Goal: Task Accomplishment & Management: Manage account settings

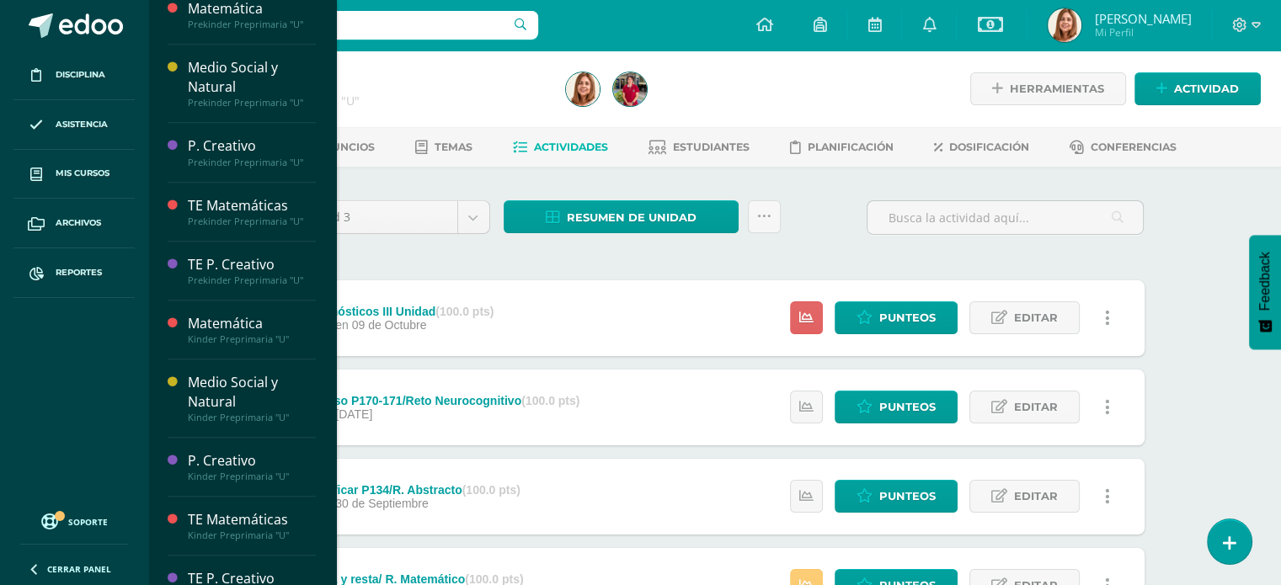
scroll to position [842, 0]
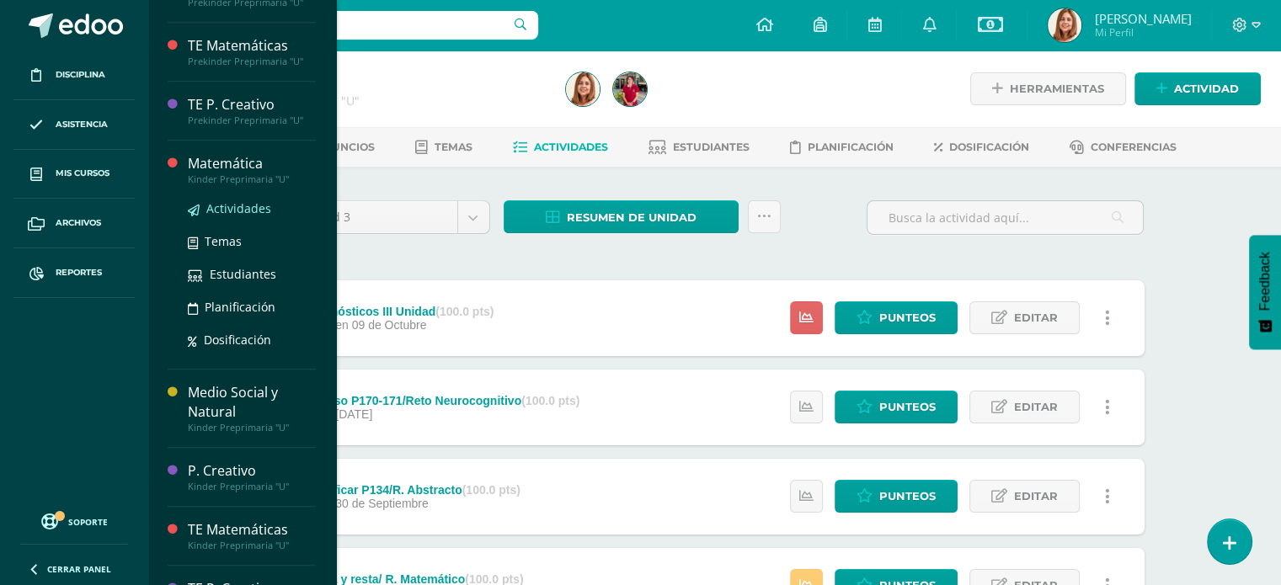
click at [232, 203] on span "Actividades" at bounding box center [238, 208] width 65 height 16
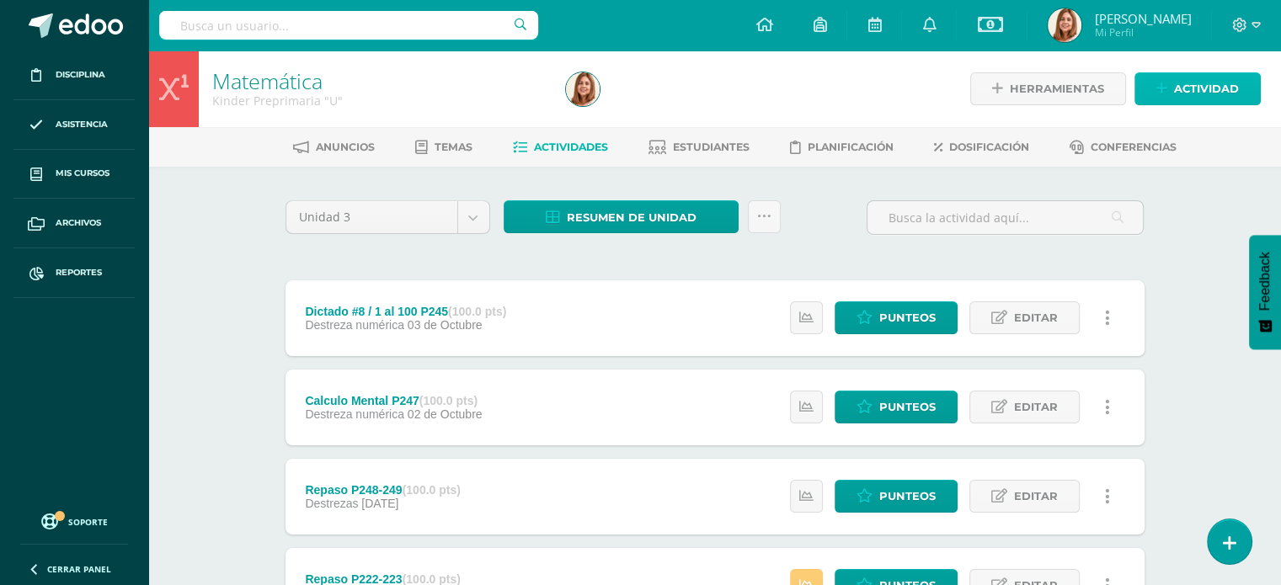
click at [1193, 88] on span "Actividad" at bounding box center [1206, 88] width 65 height 31
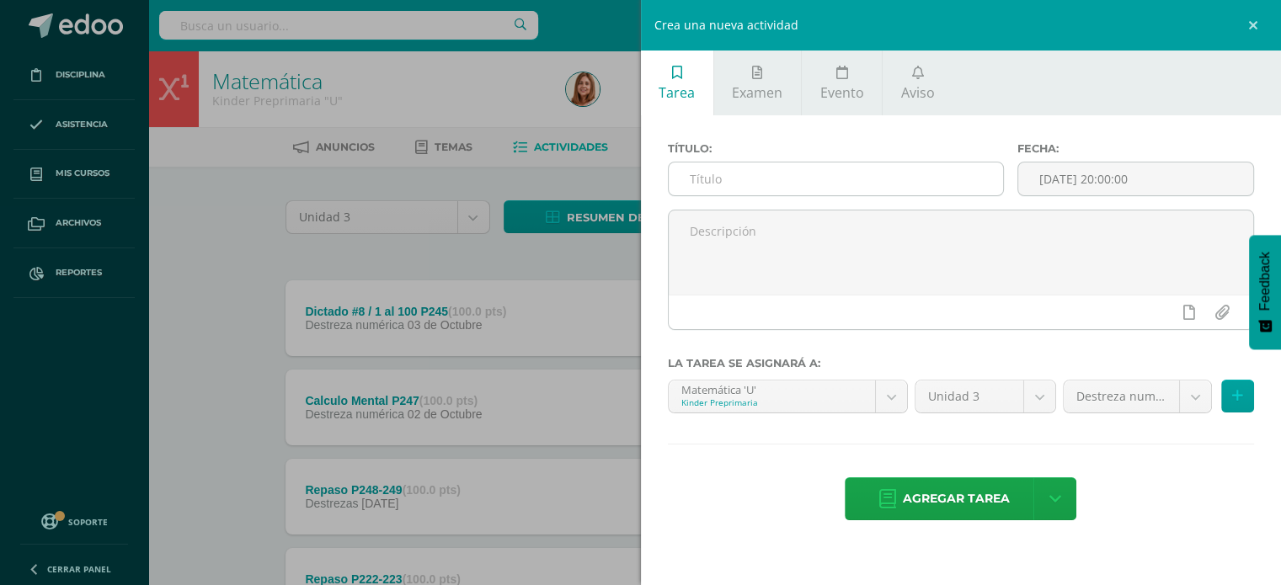
click at [741, 170] on input "text" at bounding box center [836, 179] width 335 height 33
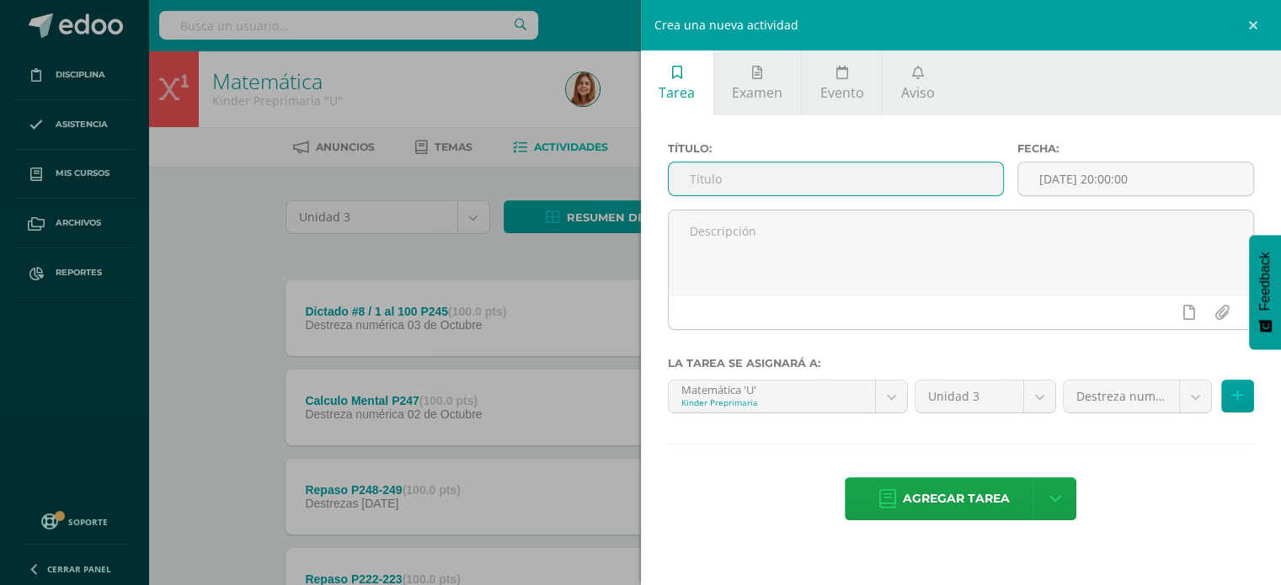
paste input "Diagnósticos III Unidad"
type input "Diagnósticos III Unidad"
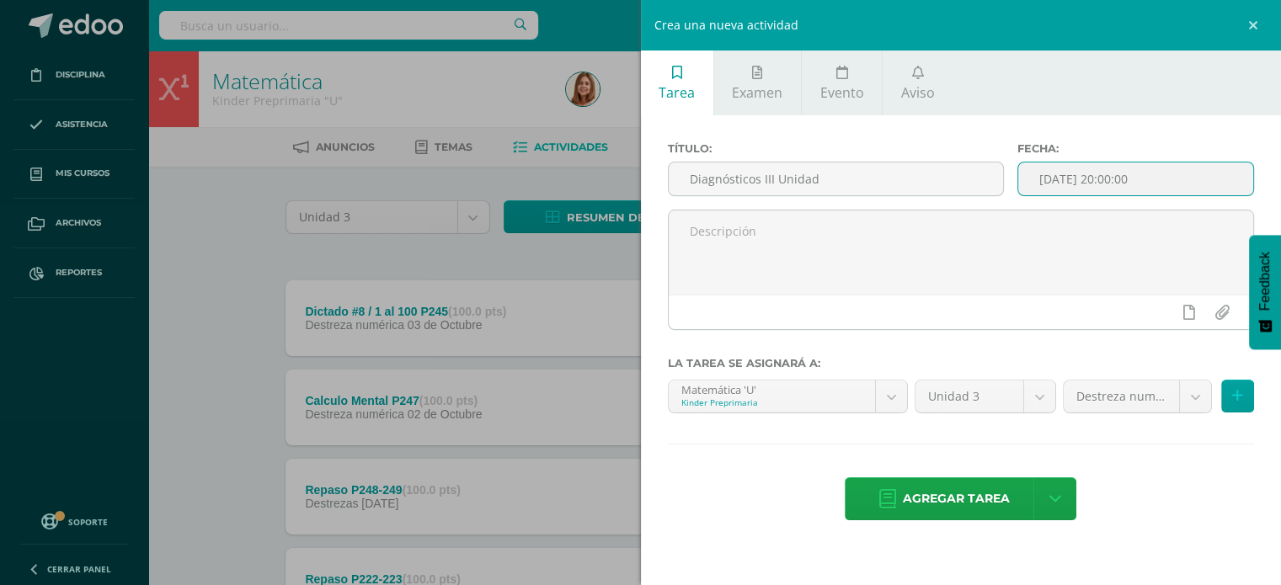
click at [1206, 178] on input "[DATE] 20:00:00" at bounding box center [1135, 179] width 235 height 33
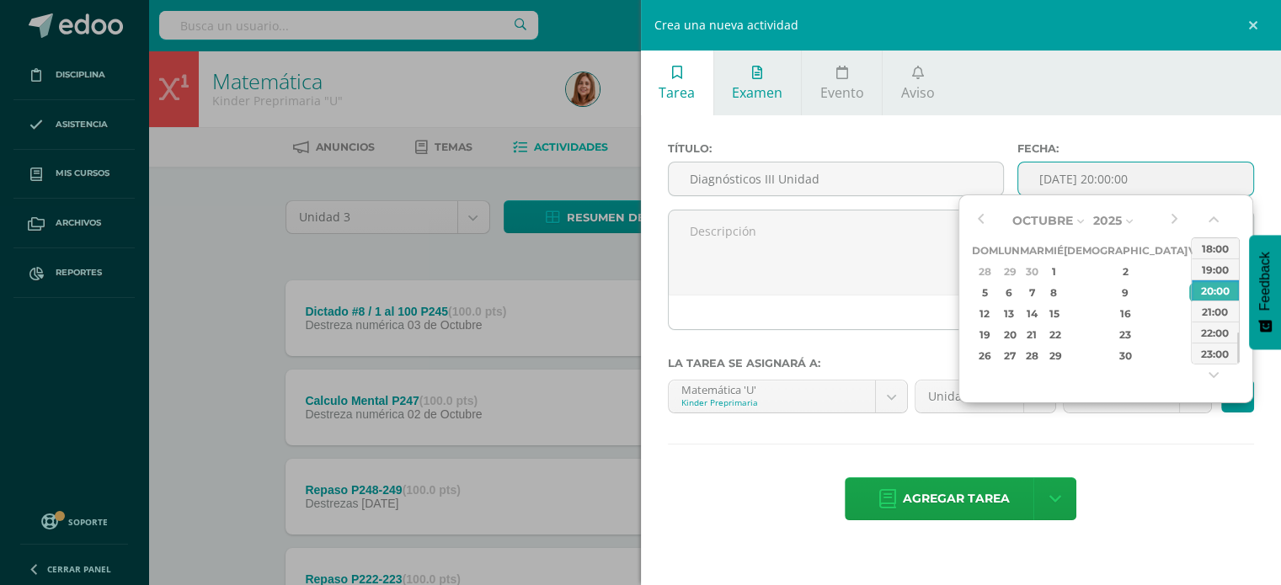
type input "2025-10-10 20:00"
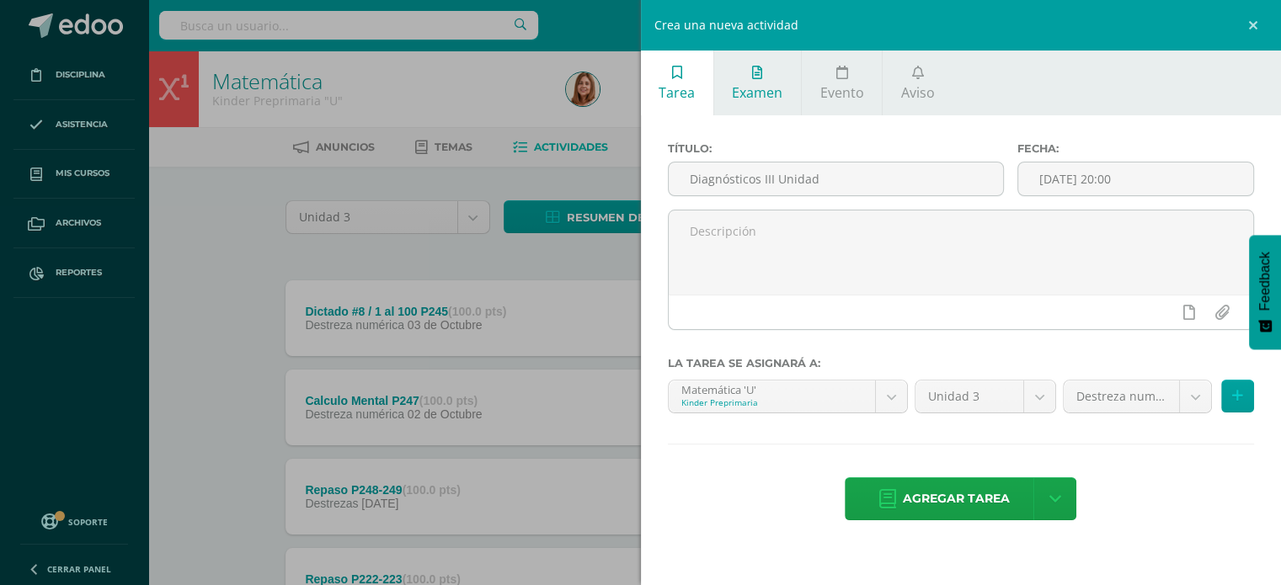
click at [765, 87] on span "Examen" at bounding box center [757, 92] width 51 height 19
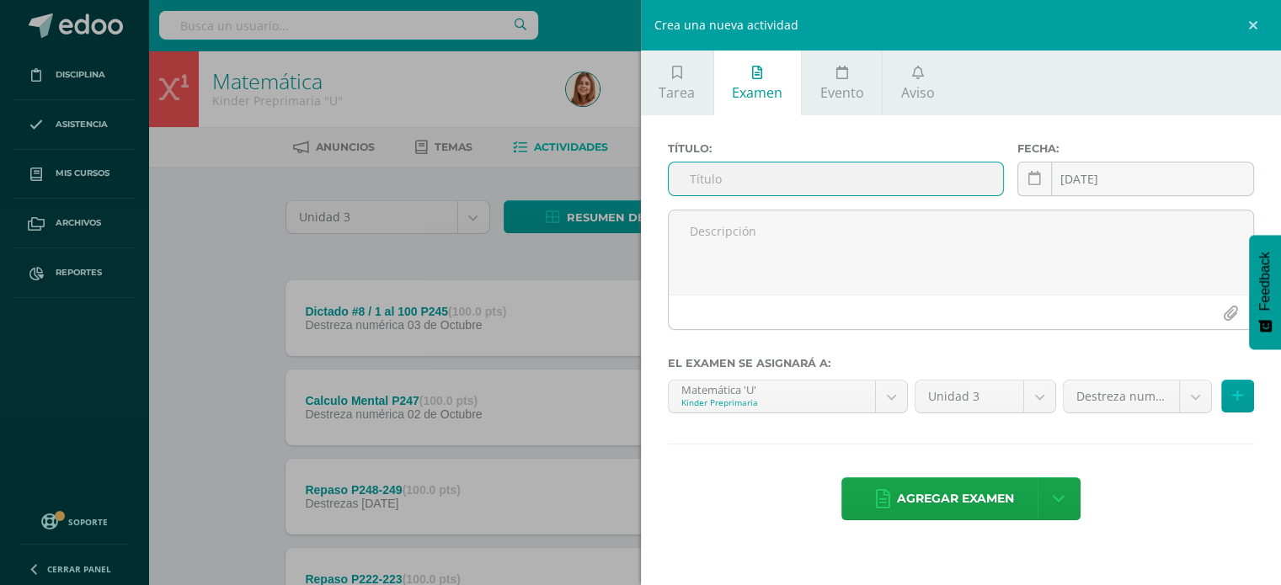
click at [785, 178] on input "text" at bounding box center [836, 179] width 335 height 33
paste input "Diagnósticos III Unidad"
type input "Diagnósticos III Unidad"
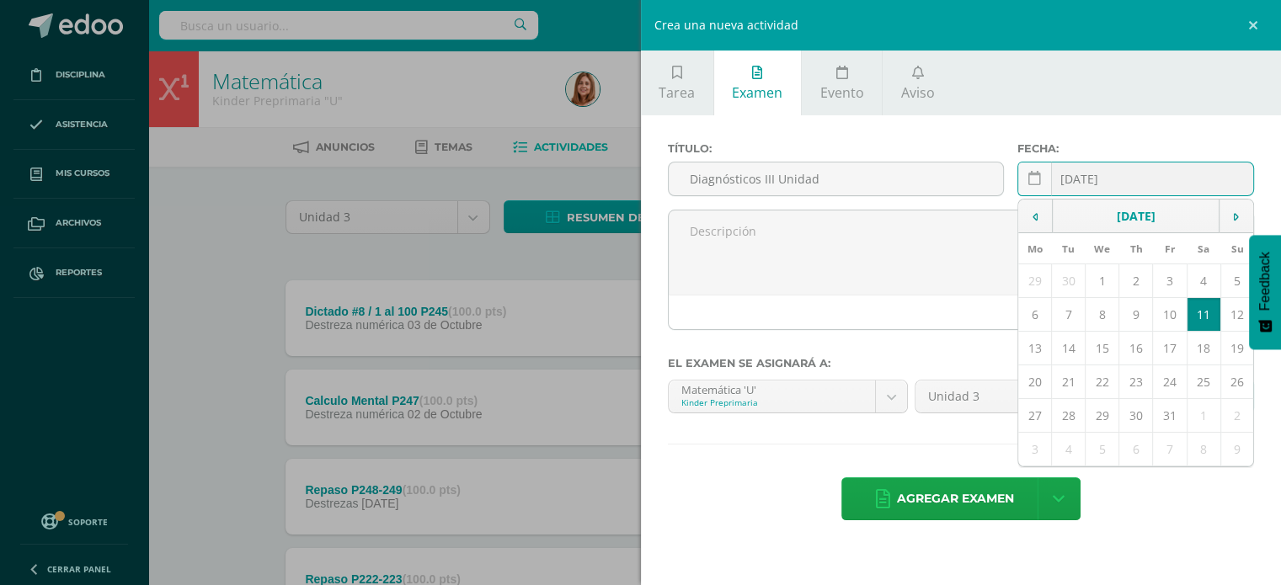
click at [1167, 188] on div "2025-10-11 October, 2025 Mo Tu We Th Fr Sa Su 29 30 1 2 3 4 5 6 7 8 9 10 11 12 …" at bounding box center [1135, 186] width 237 height 48
click at [1140, 308] on td "9" at bounding box center [1136, 315] width 34 height 34
type input "[DATE]"
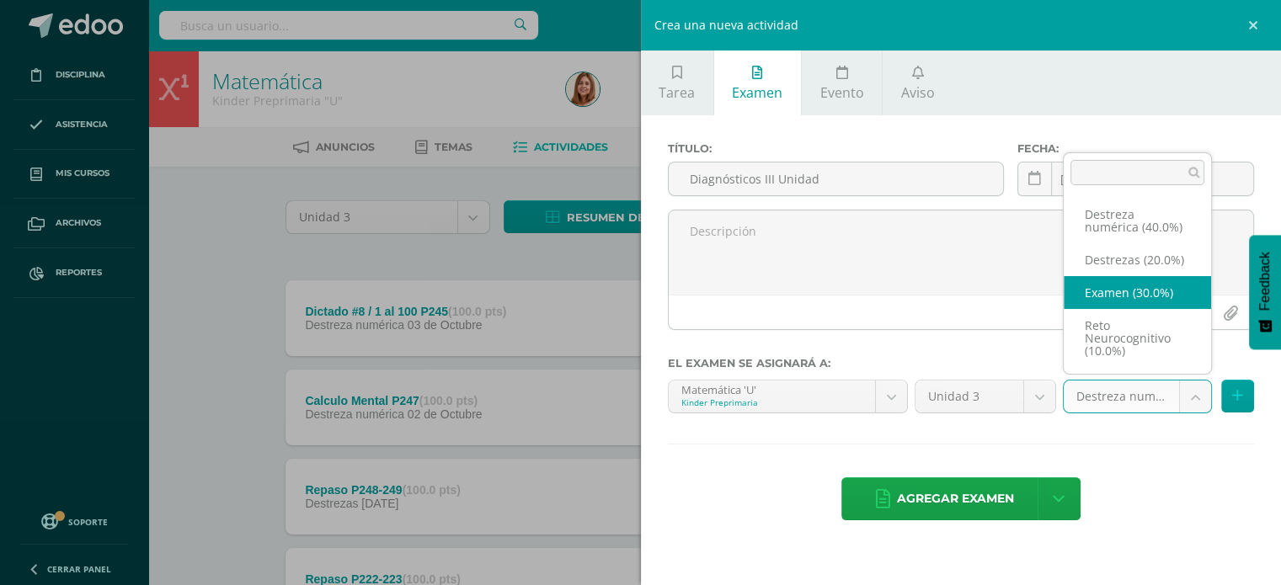
select select "204367"
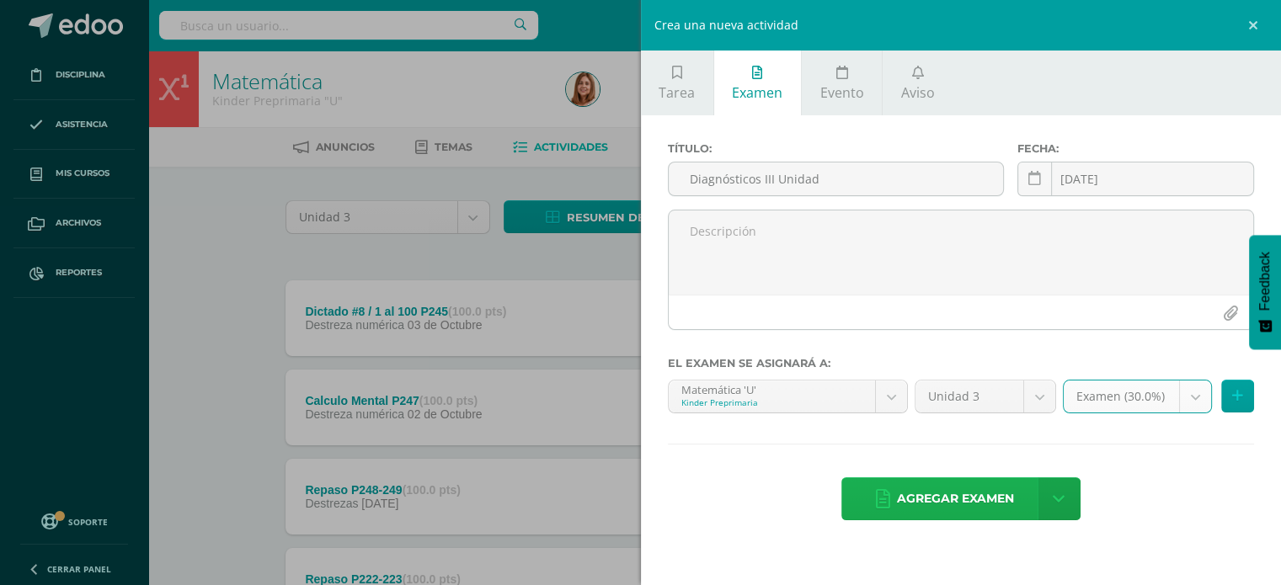
click at [987, 490] on span "Agregar examen" at bounding box center [955, 498] width 117 height 41
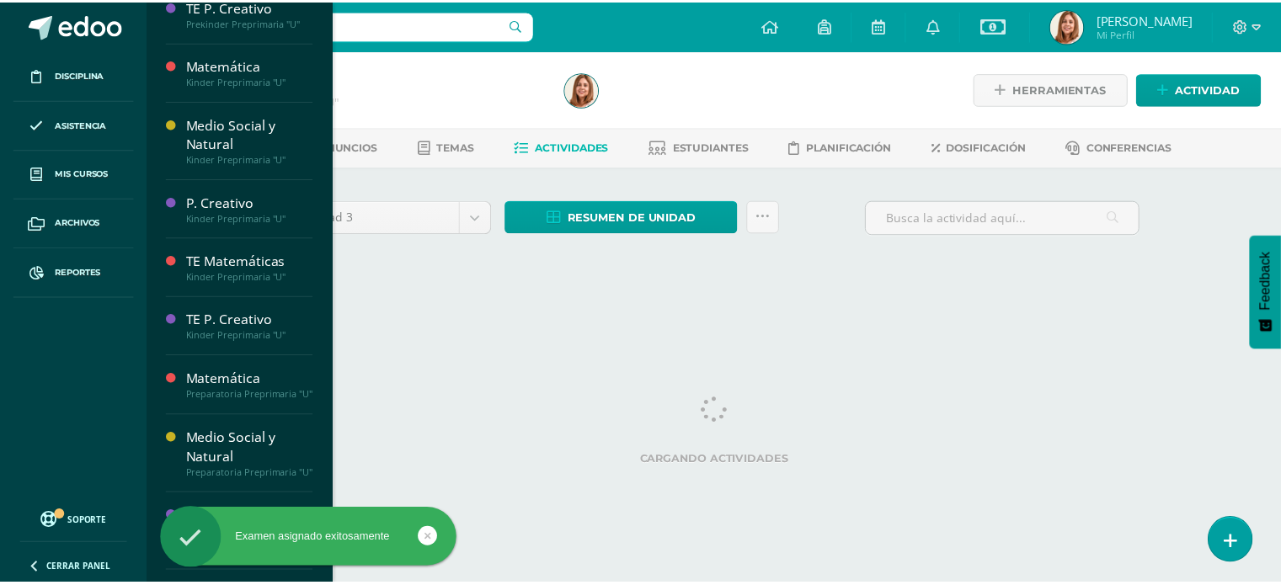
scroll to position [1101, 0]
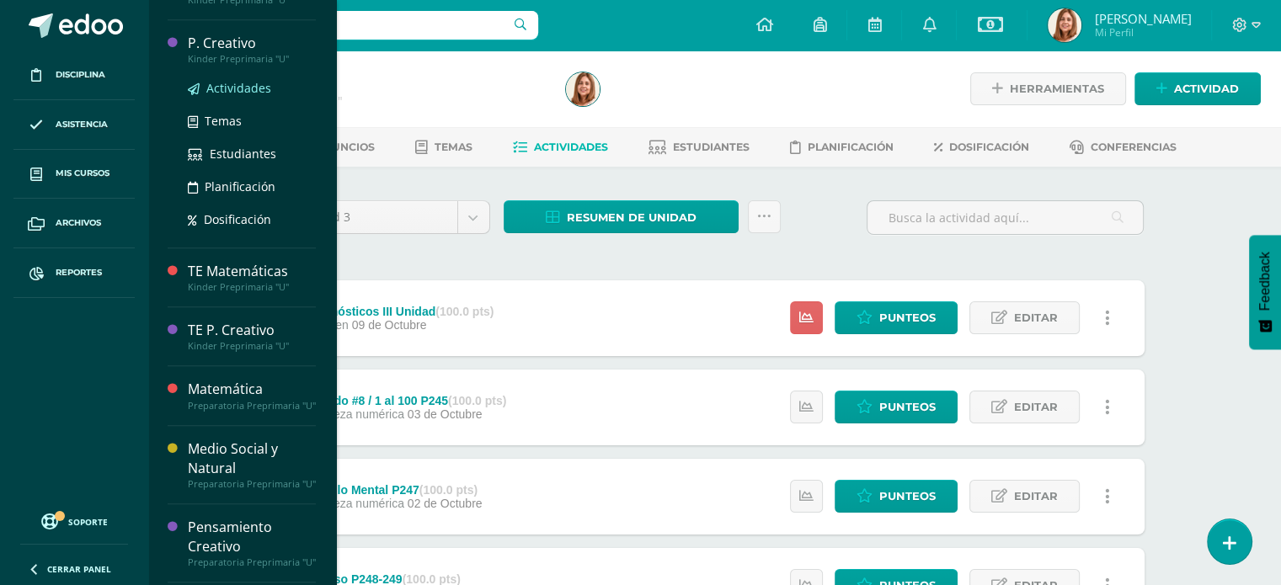
click at [226, 86] on span "Actividades" at bounding box center [238, 88] width 65 height 16
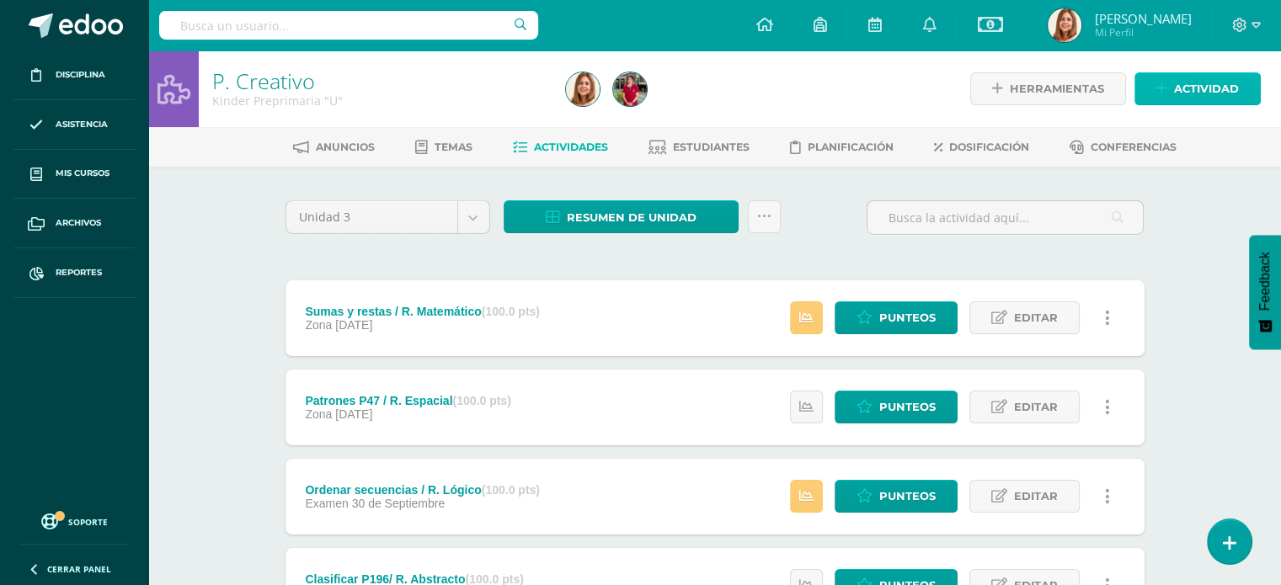
click at [1198, 88] on span "Actividad" at bounding box center [1206, 88] width 65 height 31
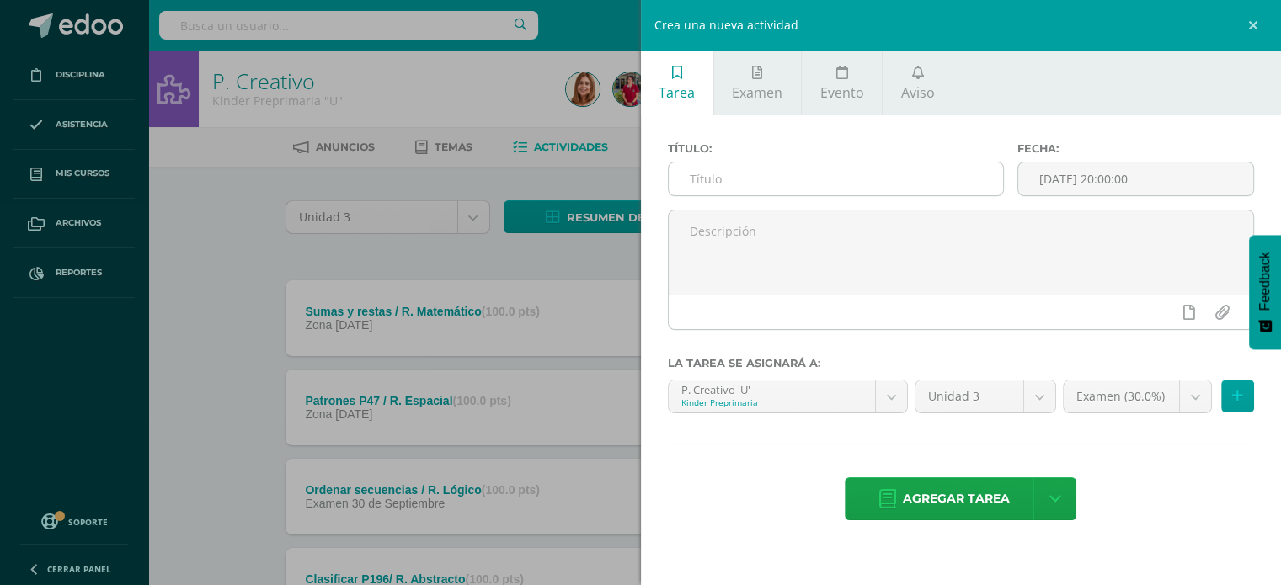
click at [711, 174] on input "text" at bounding box center [836, 179] width 335 height 33
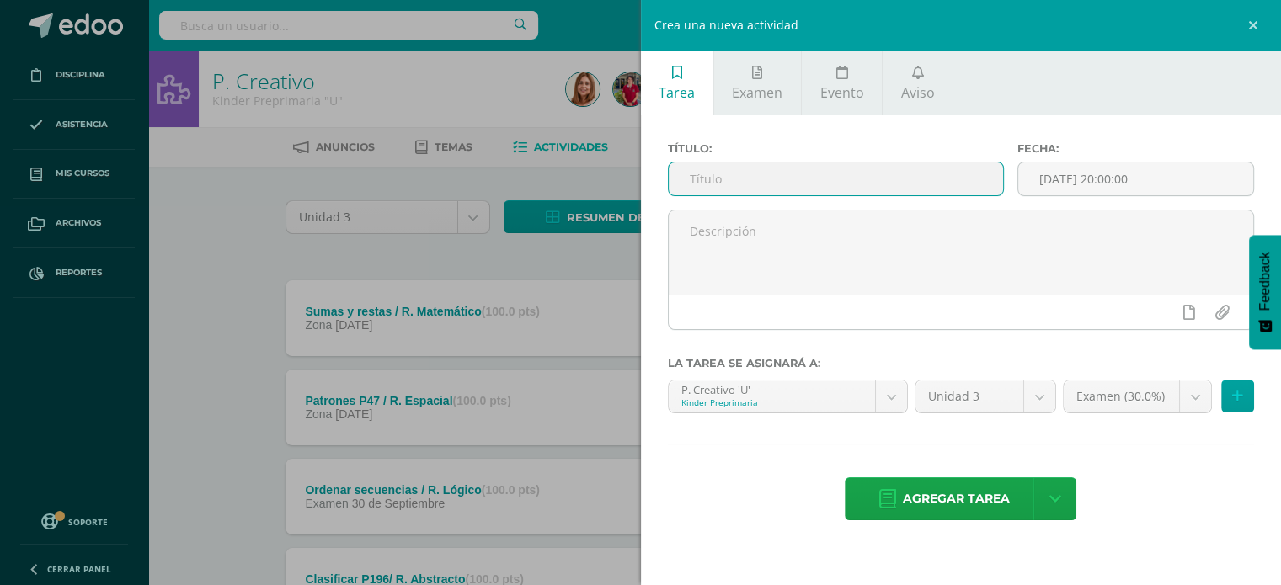
paste input "Diagnósticos III Unidad"
type input "Diagnósticos III Unidad"
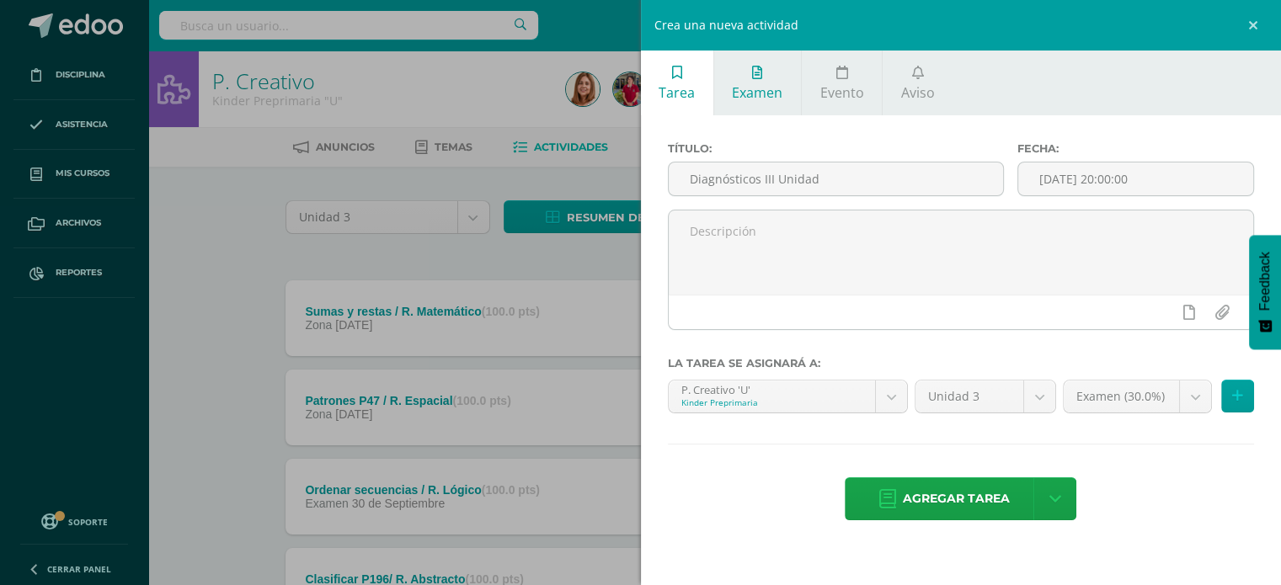
click at [767, 86] on span "Examen" at bounding box center [757, 92] width 51 height 19
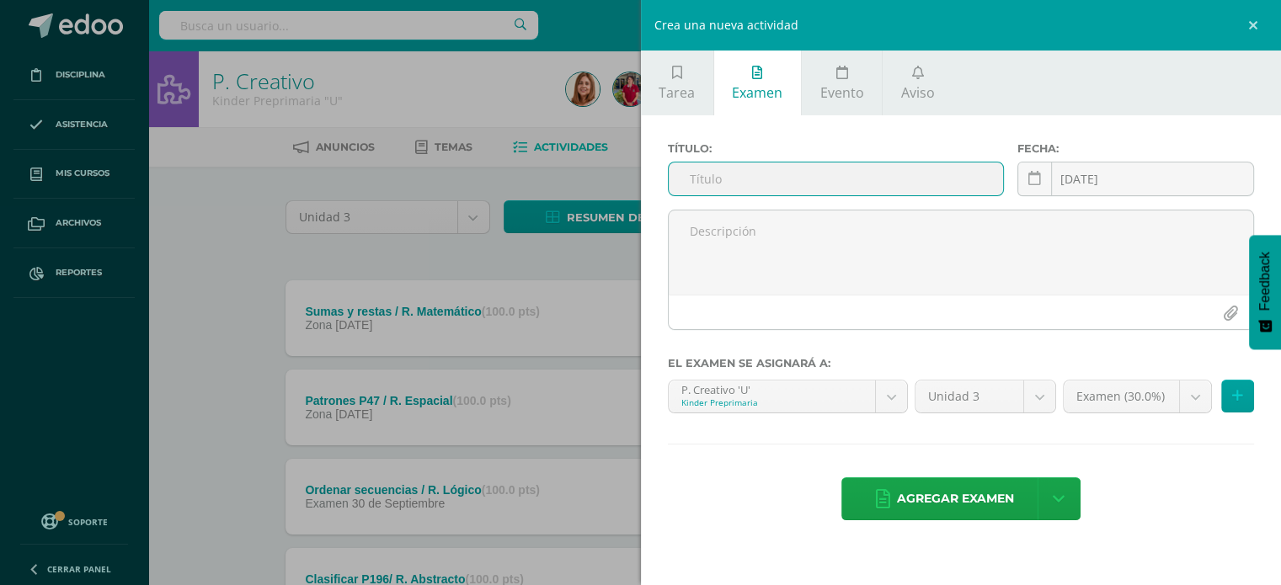
paste input "Diagnósticos III Unidad"
type input "Diagnósticos III Unidad"
click at [1142, 173] on div "[DATE] October, 2025 Mo Tu We Th Fr Sa Su 29 30 1 2 3 4 5 6 7 8 9 10 11 12 13 1…" at bounding box center [1135, 186] width 237 height 48
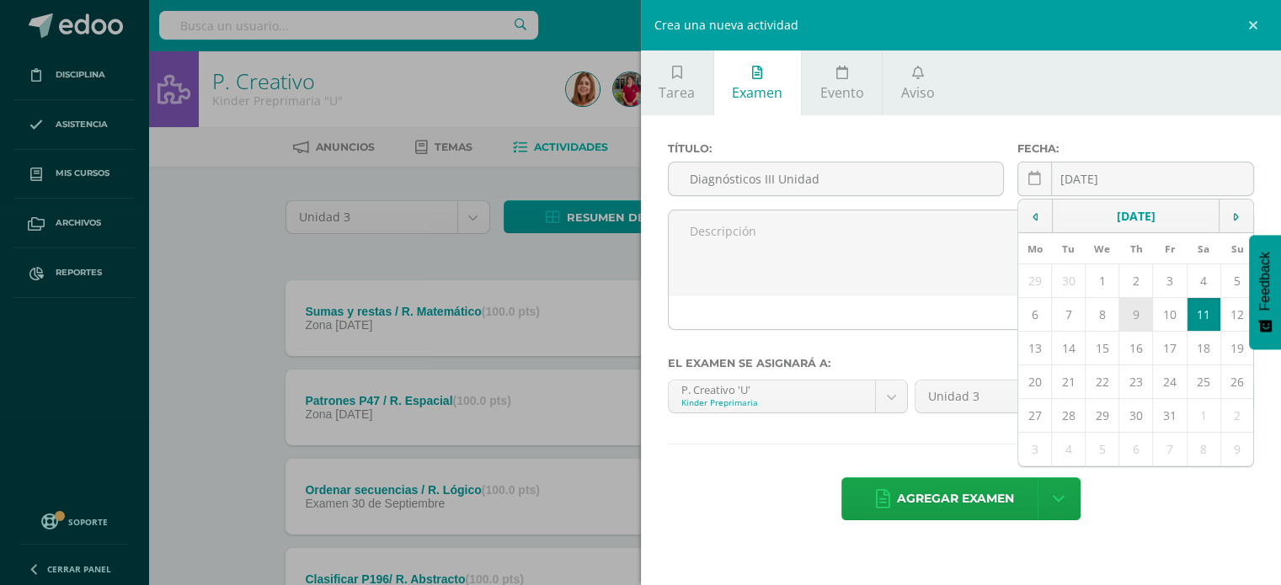
click at [1139, 311] on td "9" at bounding box center [1136, 315] width 34 height 34
type input "[DATE]"
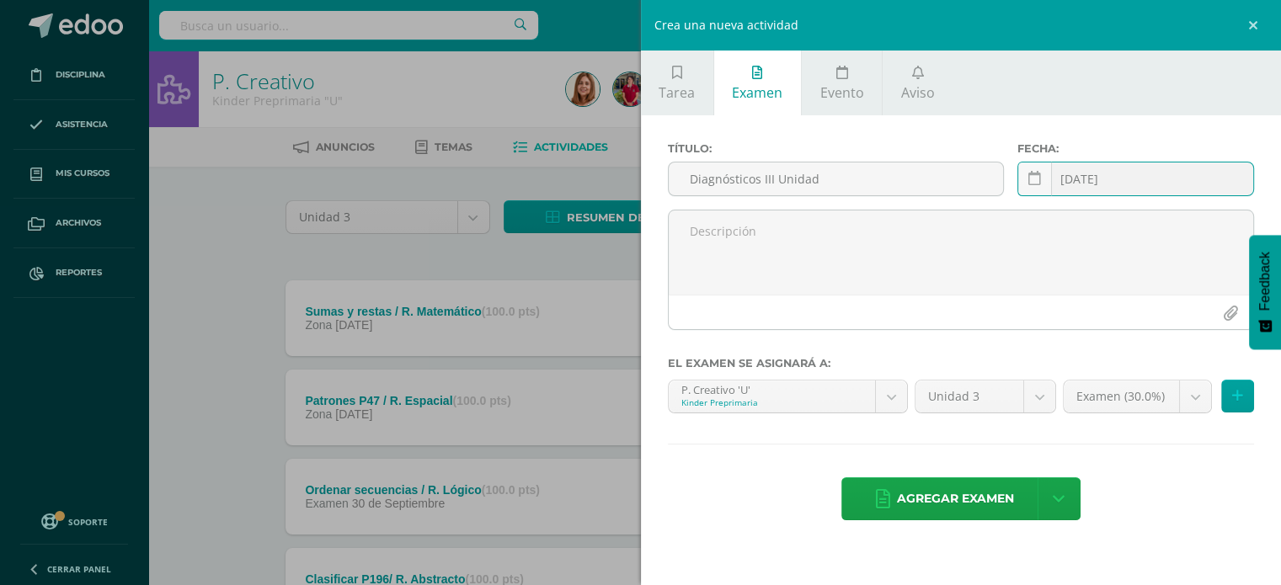
click at [1182, 556] on div "Tarea Examen Evento Aviso Título: Diagnósticos III Unidad Fecha: 2025-10-10 20:…" at bounding box center [961, 292] width 641 height 585
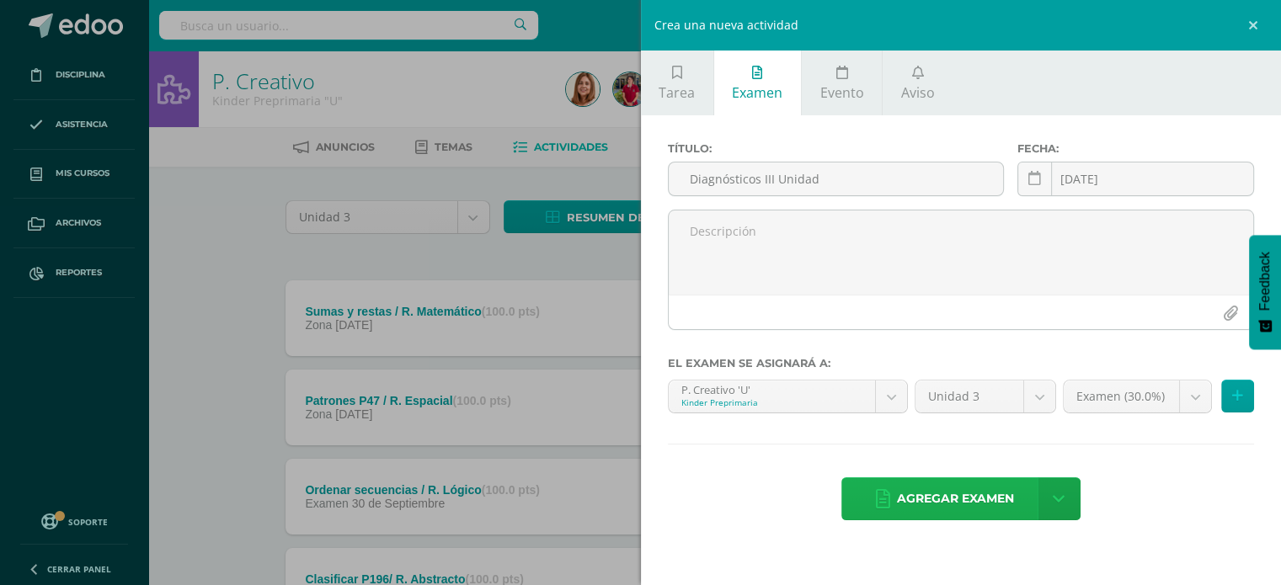
click at [950, 489] on span "Agregar examen" at bounding box center [955, 498] width 117 height 41
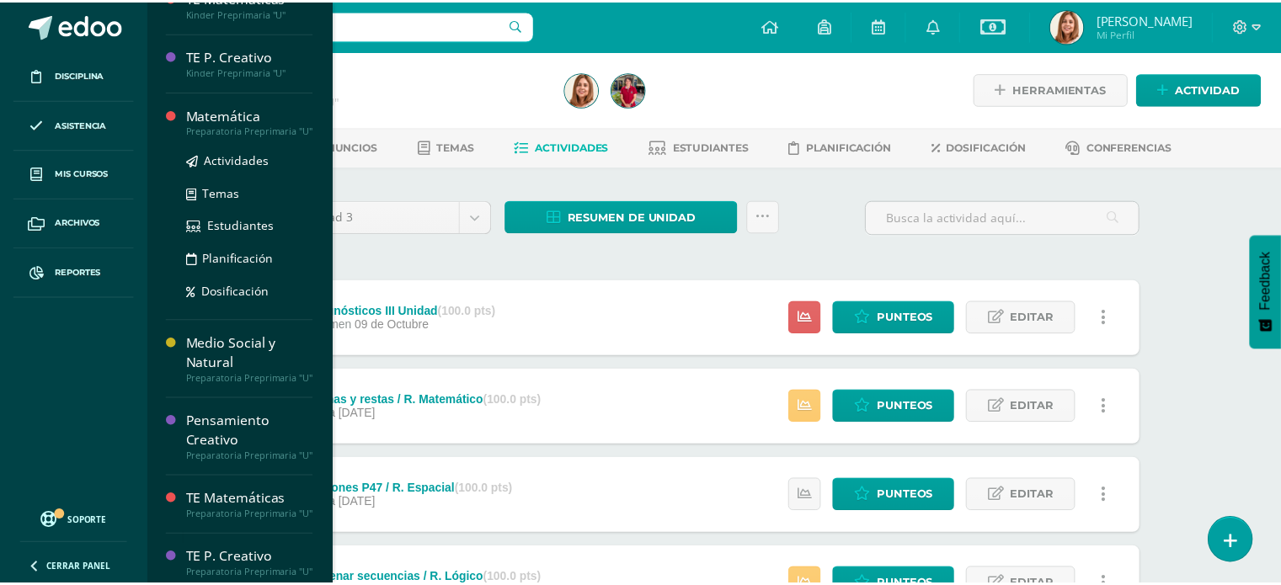
scroll to position [1267, 0]
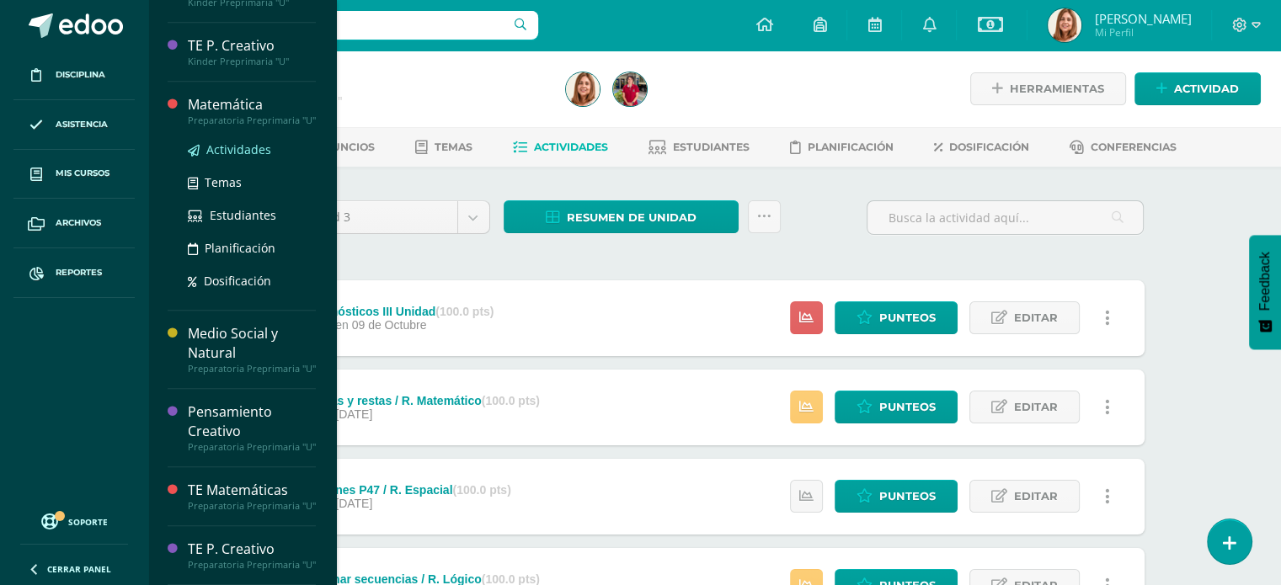
click at [226, 141] on span "Actividades" at bounding box center [238, 149] width 65 height 16
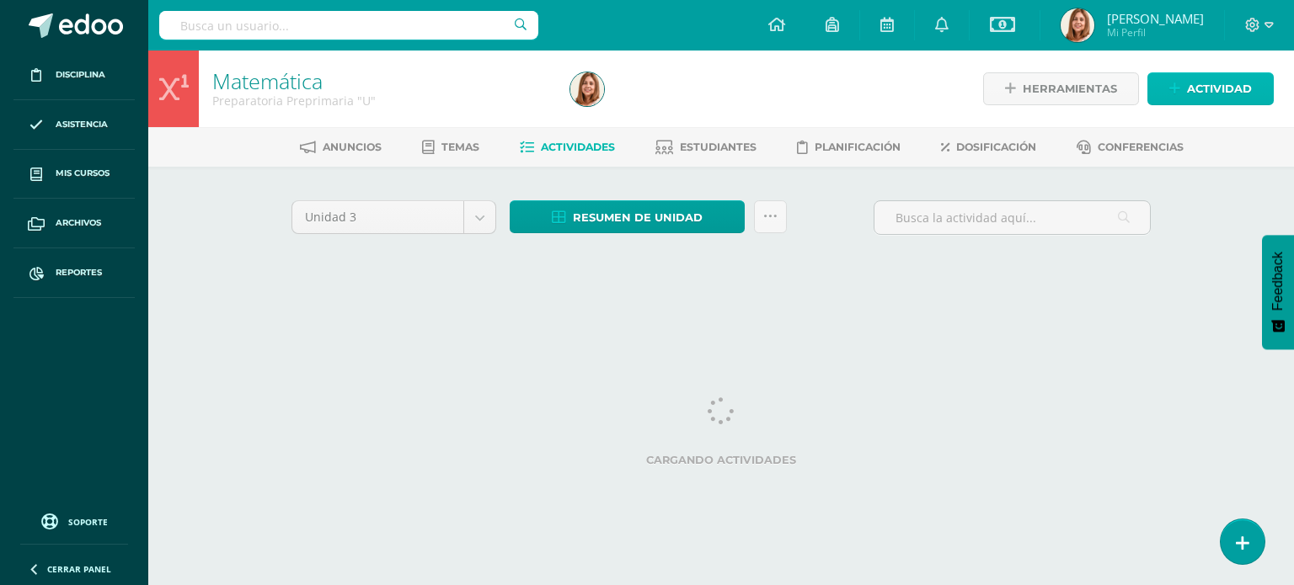
click at [1230, 93] on span "Actividad" at bounding box center [1219, 88] width 65 height 31
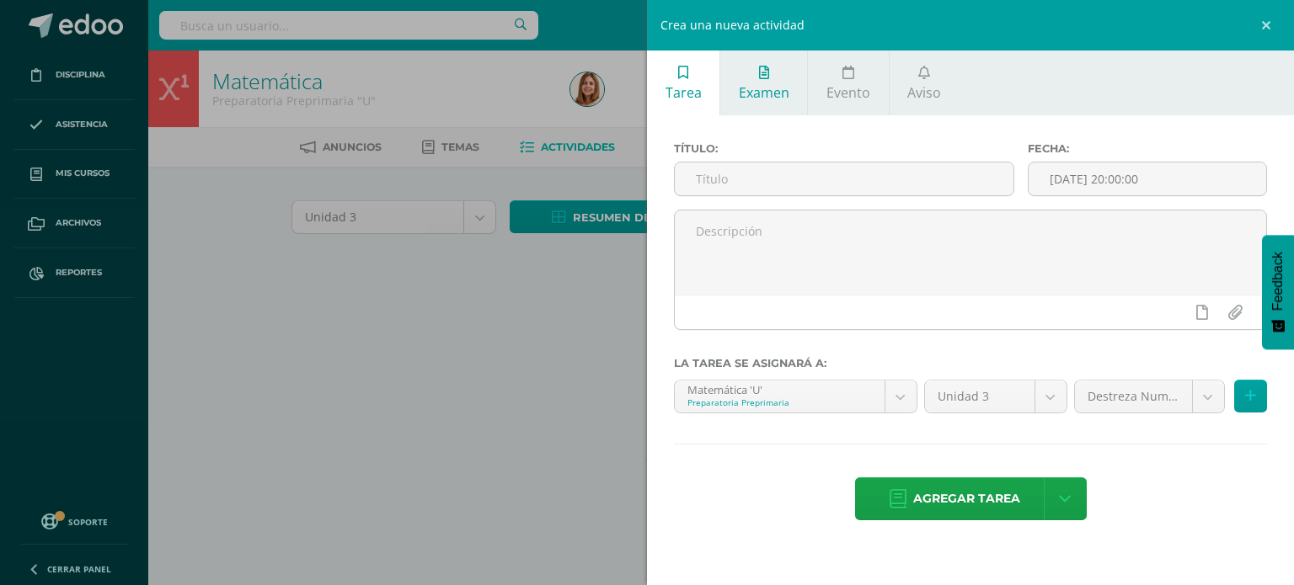
click at [769, 92] on span "Examen" at bounding box center [764, 92] width 51 height 19
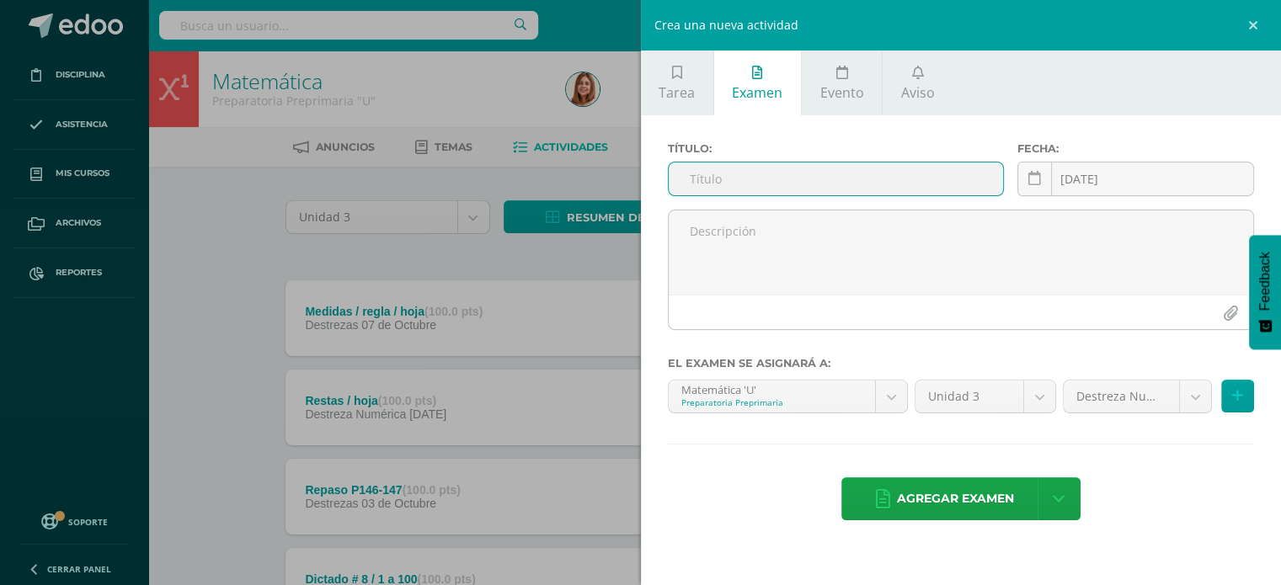
paste input "Diagnósticos III Unidad"
type input "Diagnósticos III Unidad"
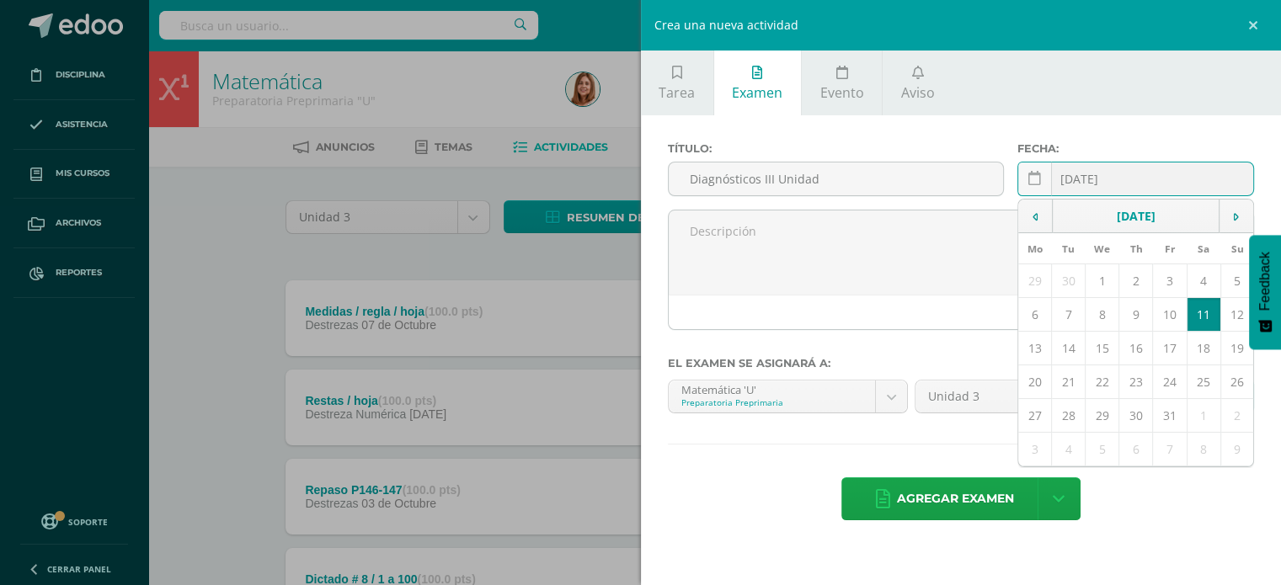
click at [1132, 185] on div "2025-10-11 October, 2025 Mo Tu We Th Fr Sa Su 29 30 1 2 3 4 5 6 7 8 9 10 11 12 …" at bounding box center [1135, 186] width 237 height 48
click at [1139, 315] on td "9" at bounding box center [1136, 315] width 34 height 34
type input "[DATE]"
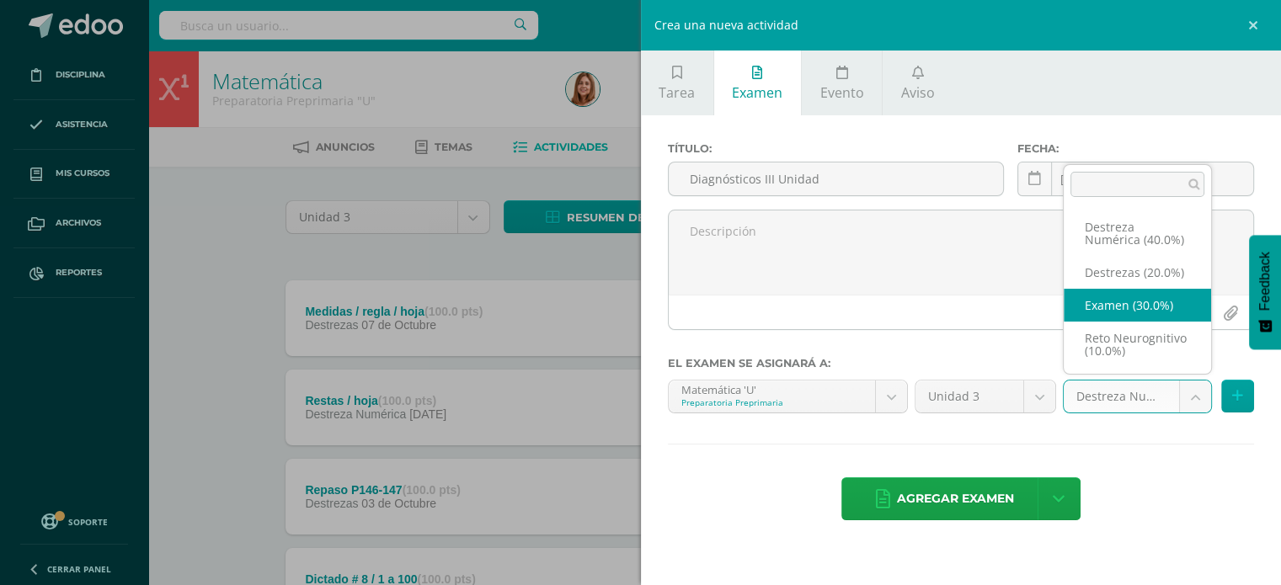
select select "204400"
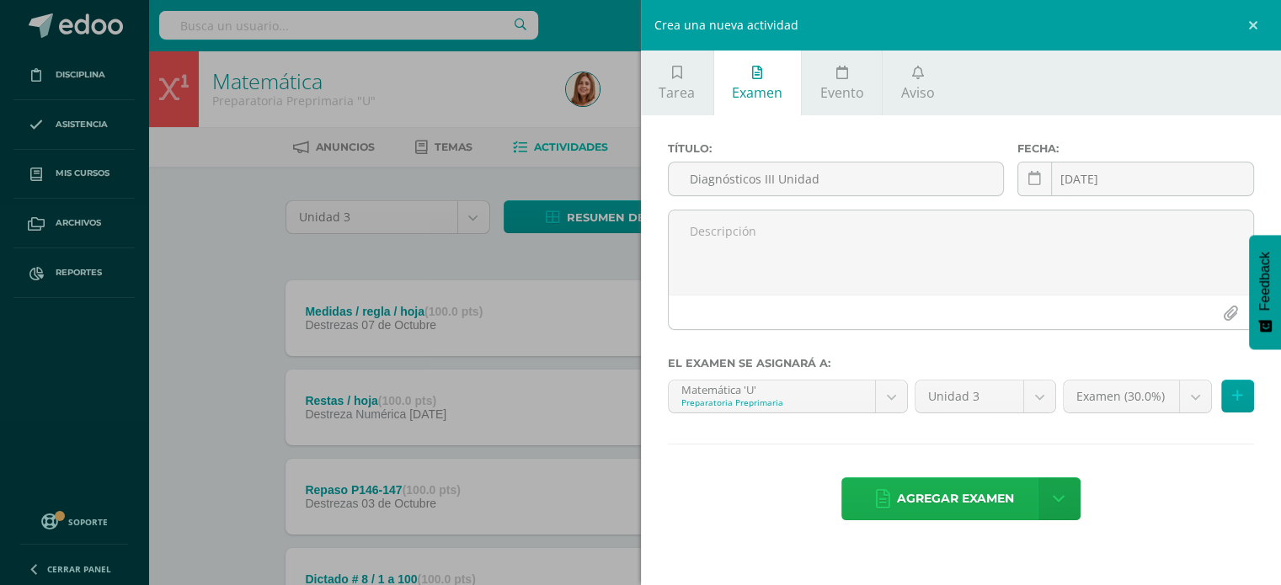
click at [953, 501] on span "Agregar examen" at bounding box center [955, 498] width 117 height 41
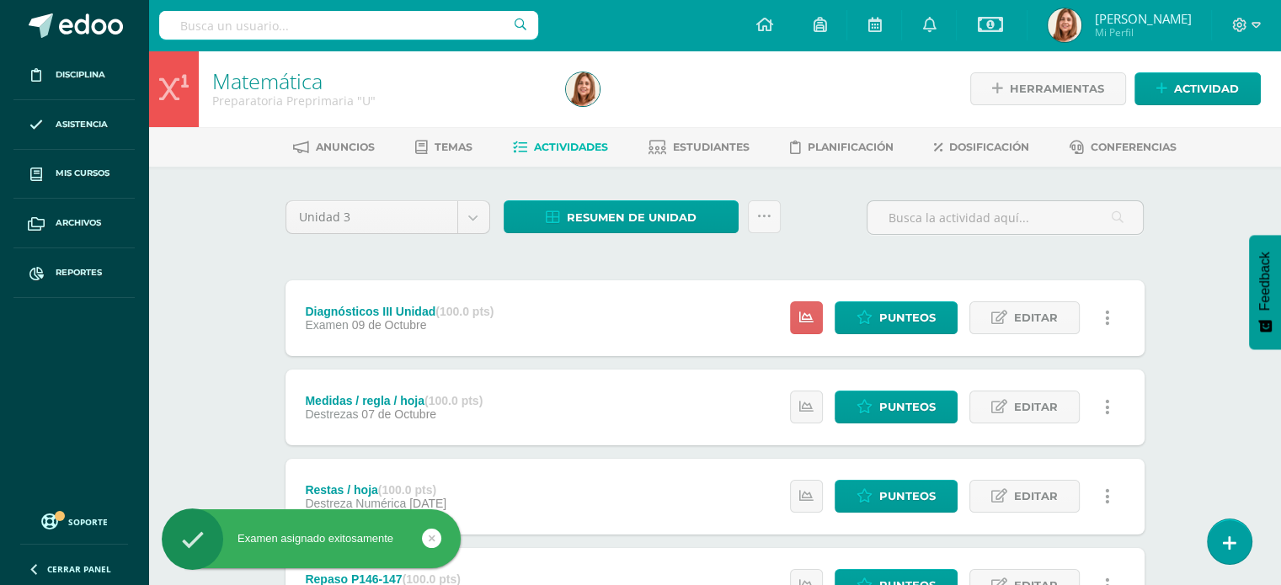
scroll to position [1101, 0]
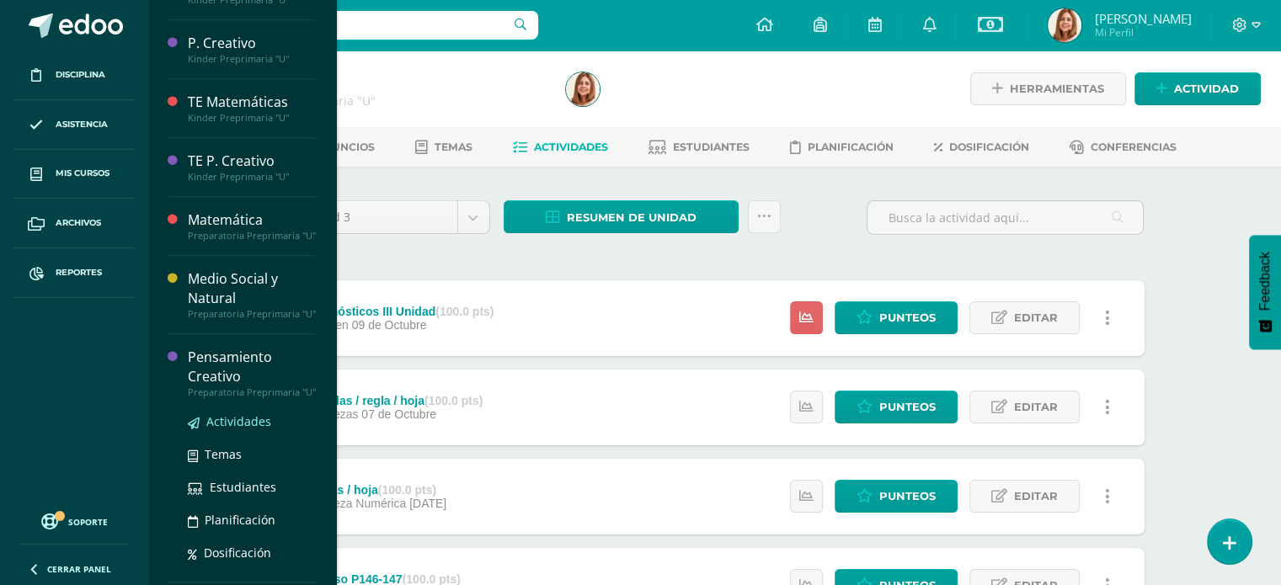
click at [225, 430] on span "Actividades" at bounding box center [238, 422] width 65 height 16
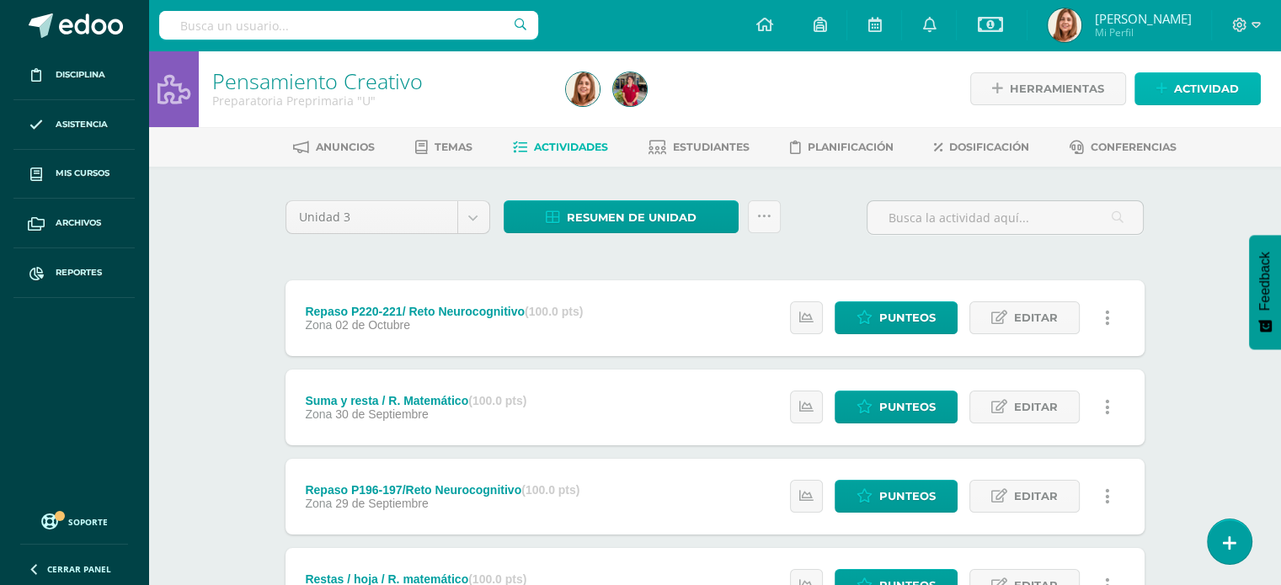
click at [1184, 81] on span "Actividad" at bounding box center [1206, 88] width 65 height 31
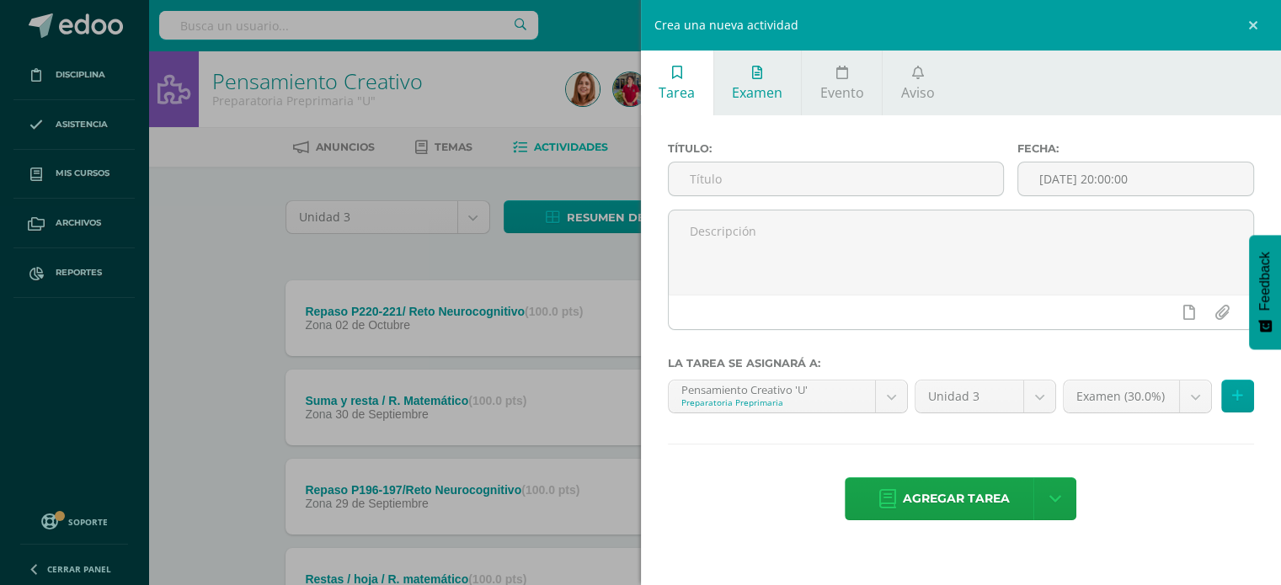
click at [769, 88] on span "Examen" at bounding box center [757, 92] width 51 height 19
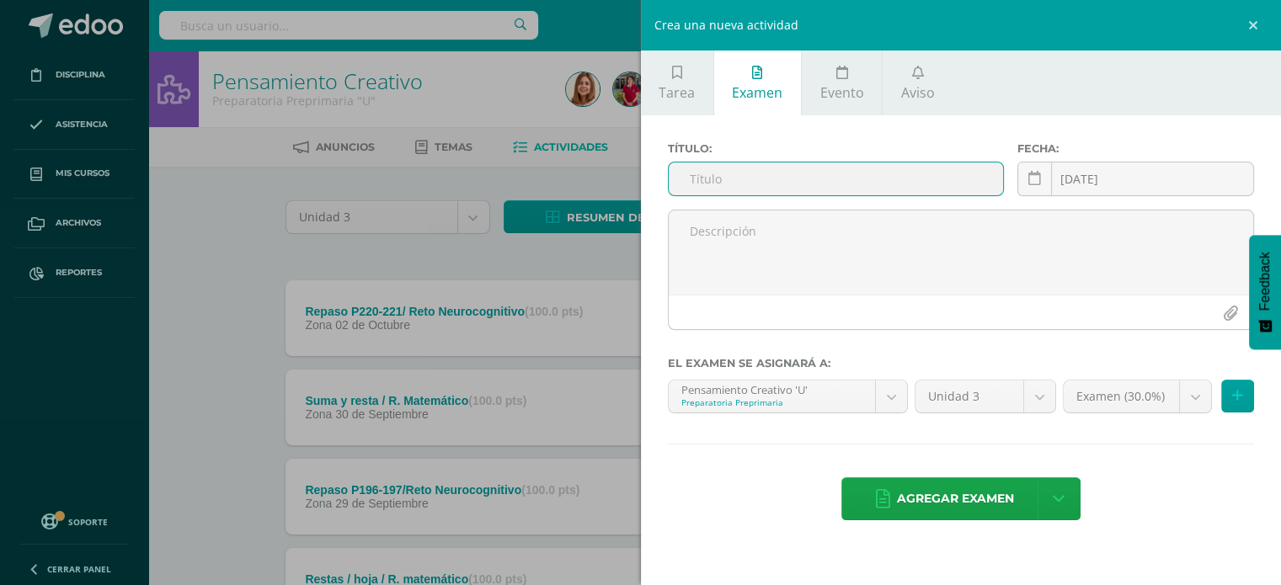
click at [782, 178] on input "text" at bounding box center [836, 179] width 335 height 33
paste input "Diagnósticos III Unidad"
type input "Diagnósticos III Unidad"
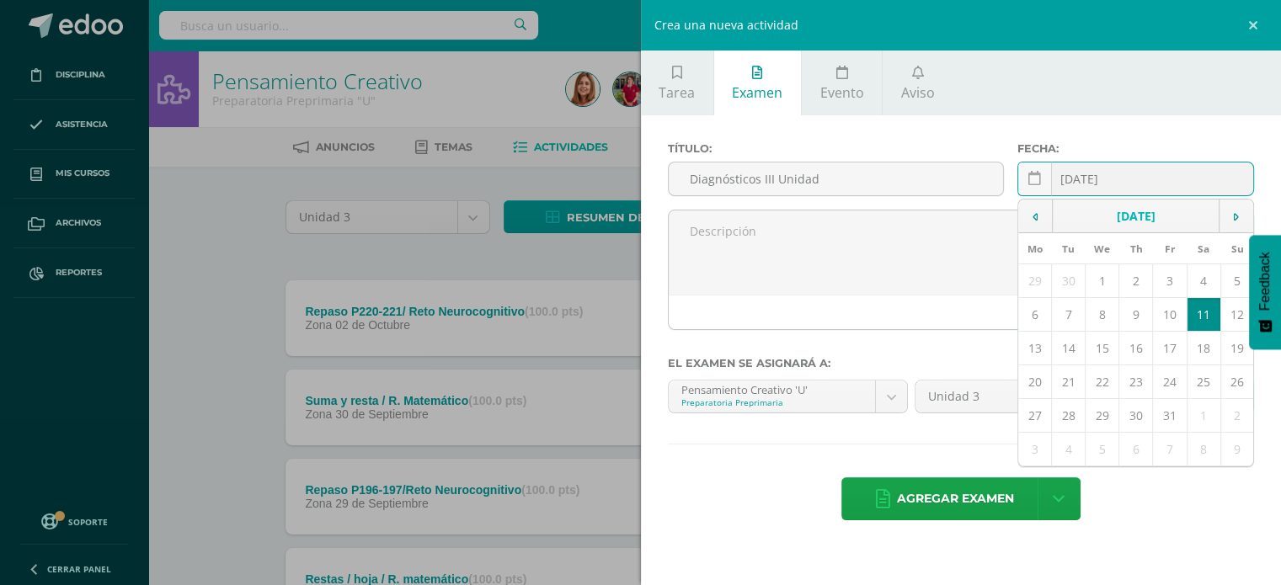
click at [1148, 168] on input "[DATE]" at bounding box center [1135, 179] width 235 height 33
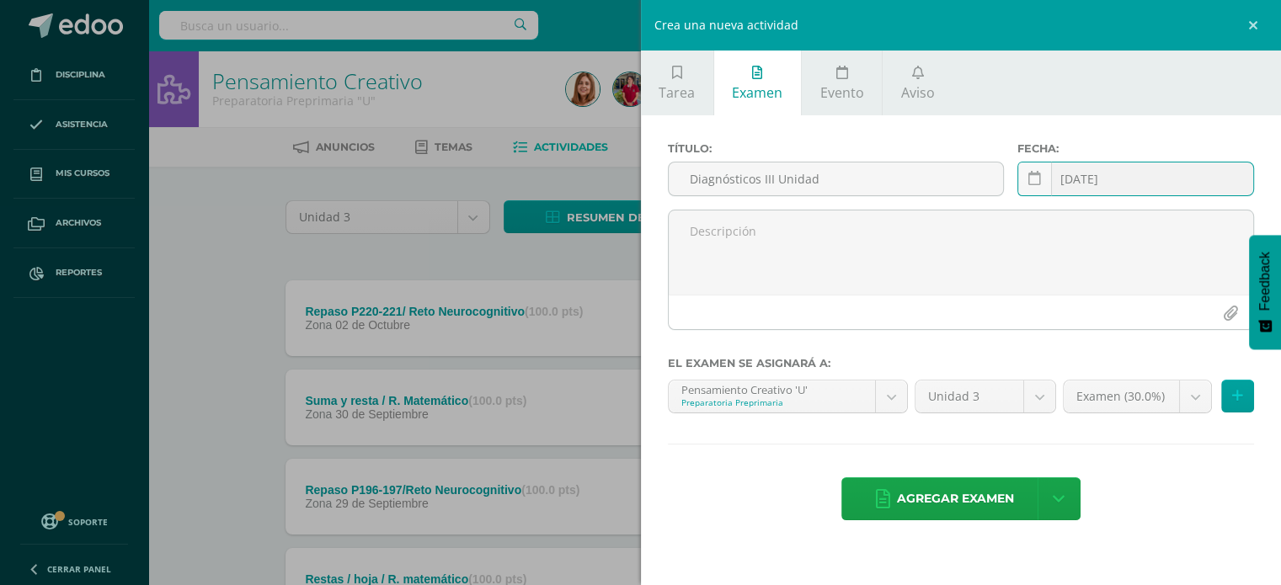
click at [1150, 181] on input "[DATE]" at bounding box center [1135, 179] width 235 height 33
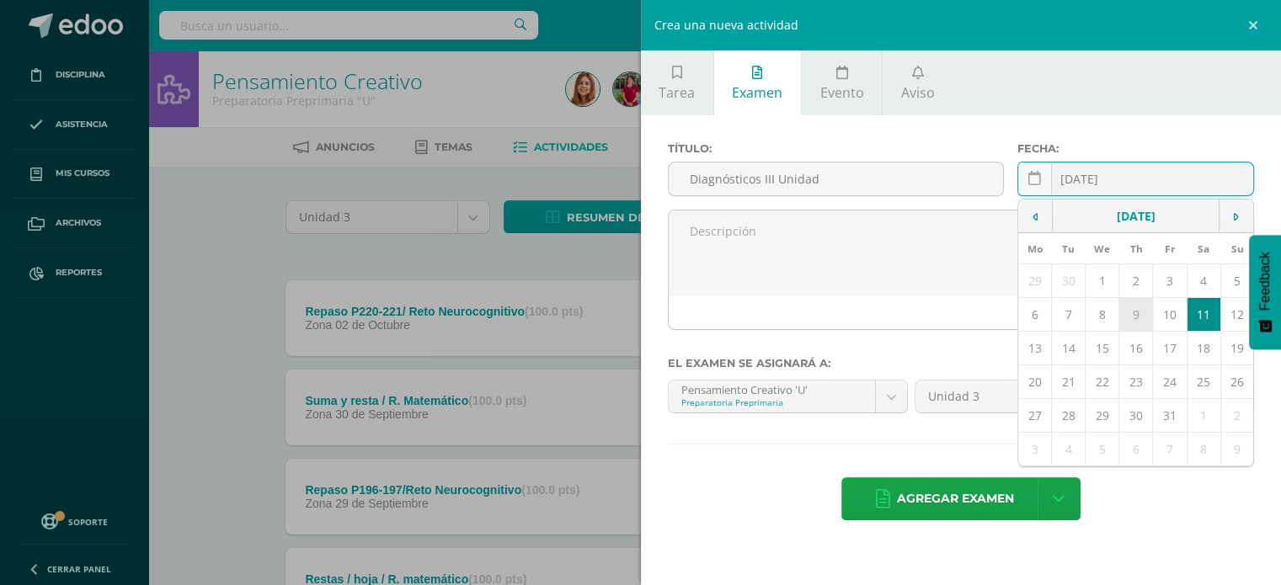
click at [1135, 312] on td "9" at bounding box center [1136, 315] width 34 height 34
type input "[DATE]"
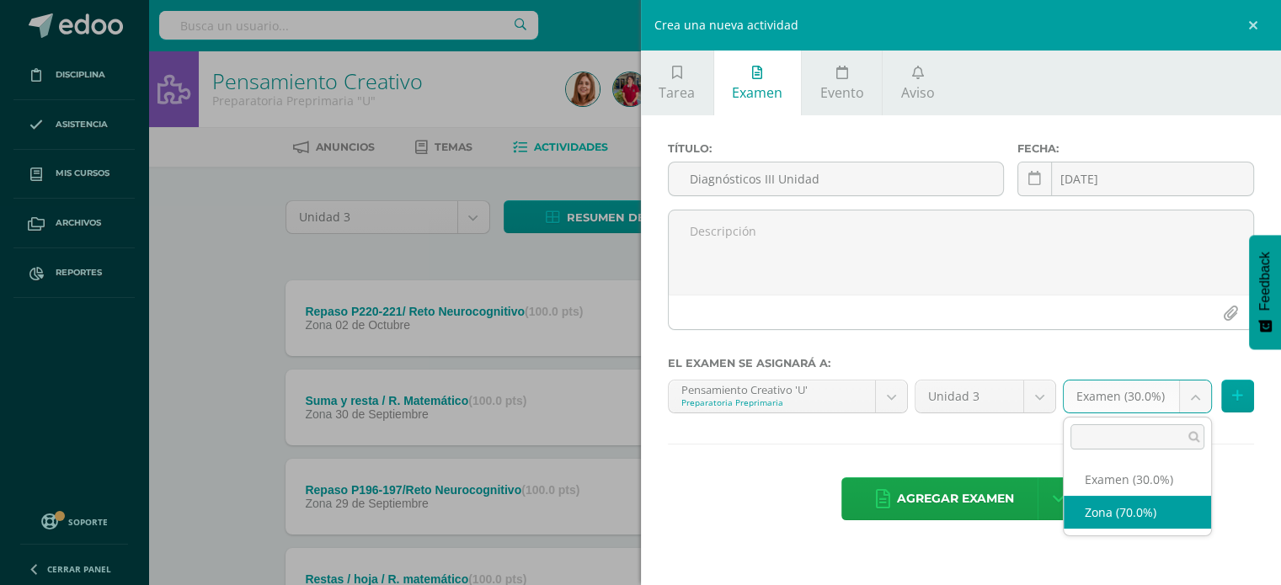
select select "201166"
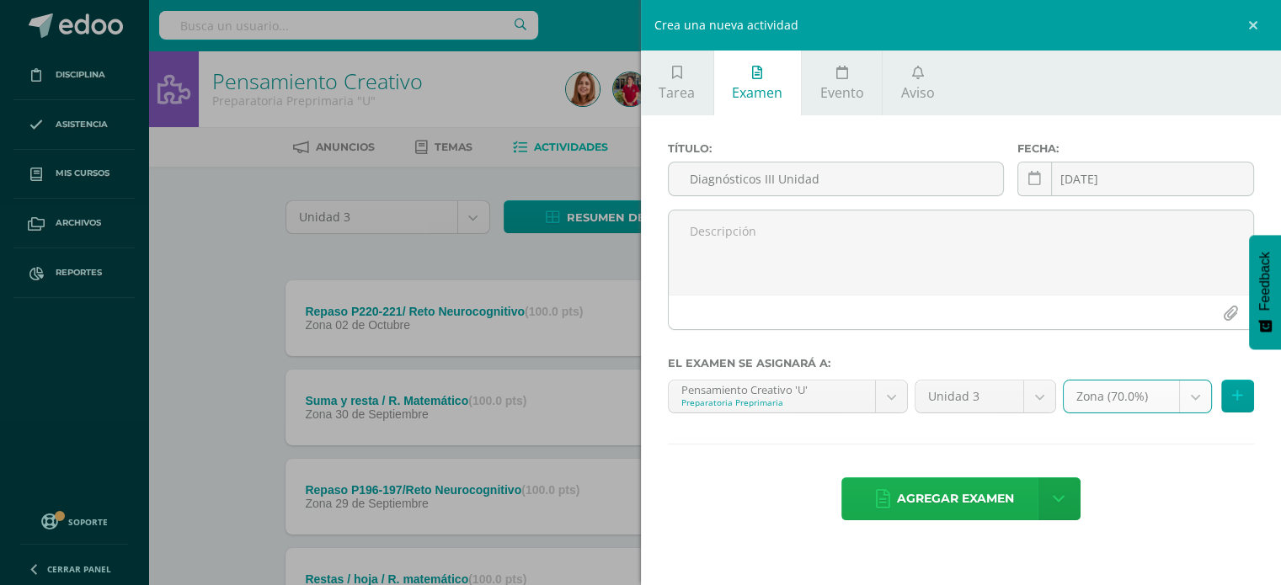
click at [936, 496] on span "Agregar examen" at bounding box center [955, 498] width 117 height 41
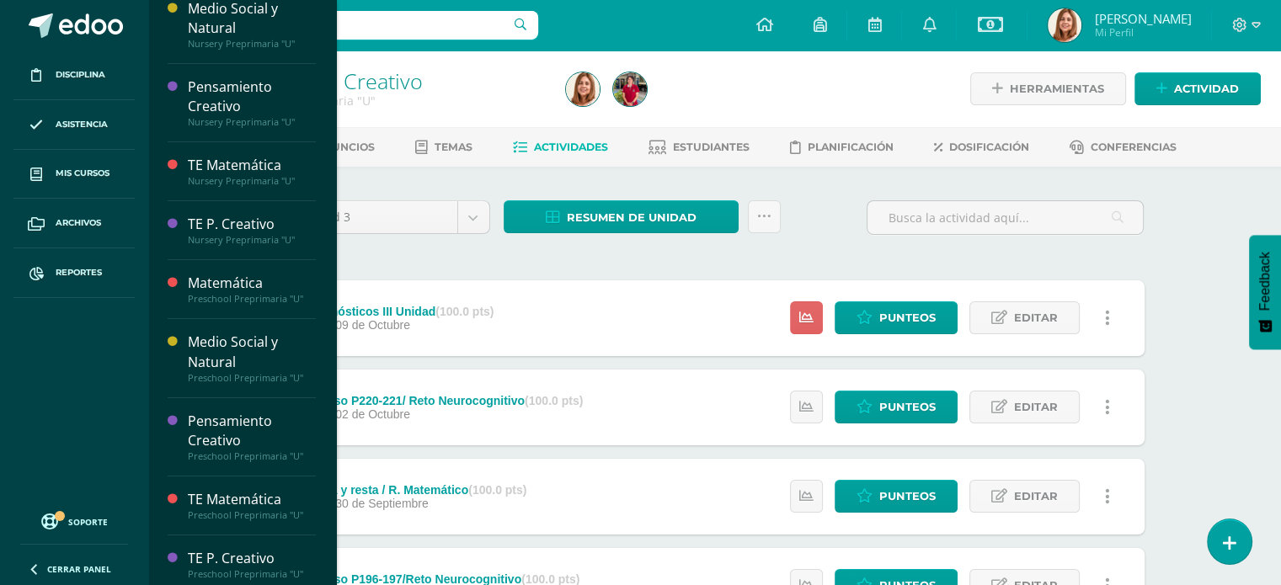
scroll to position [243, 0]
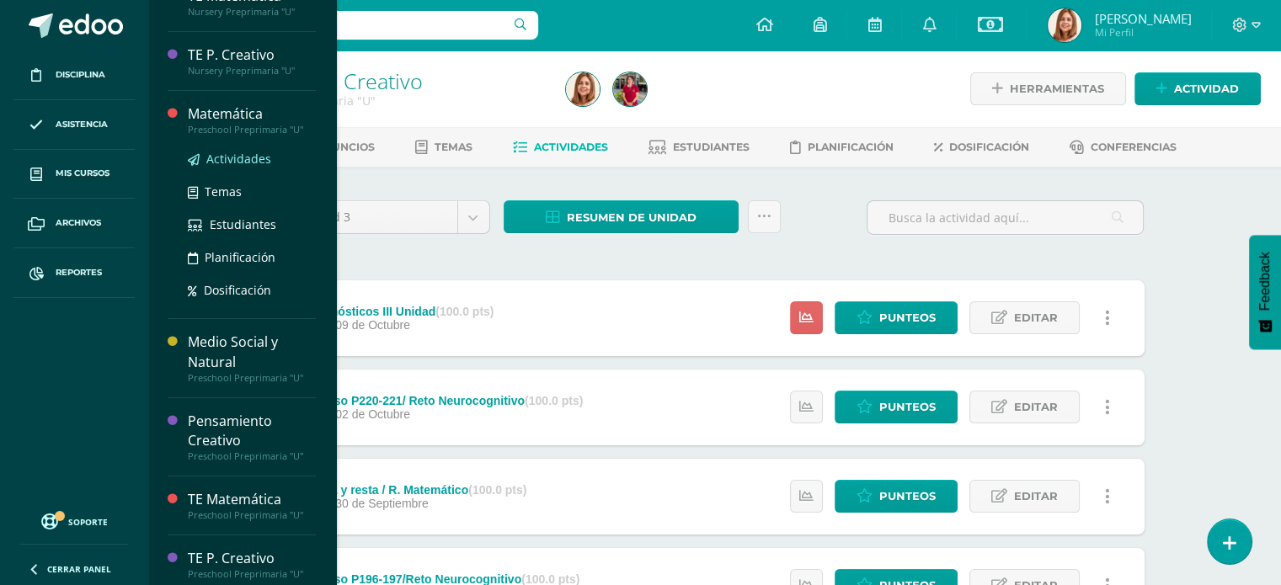
click at [232, 161] on span "Actividades" at bounding box center [238, 159] width 65 height 16
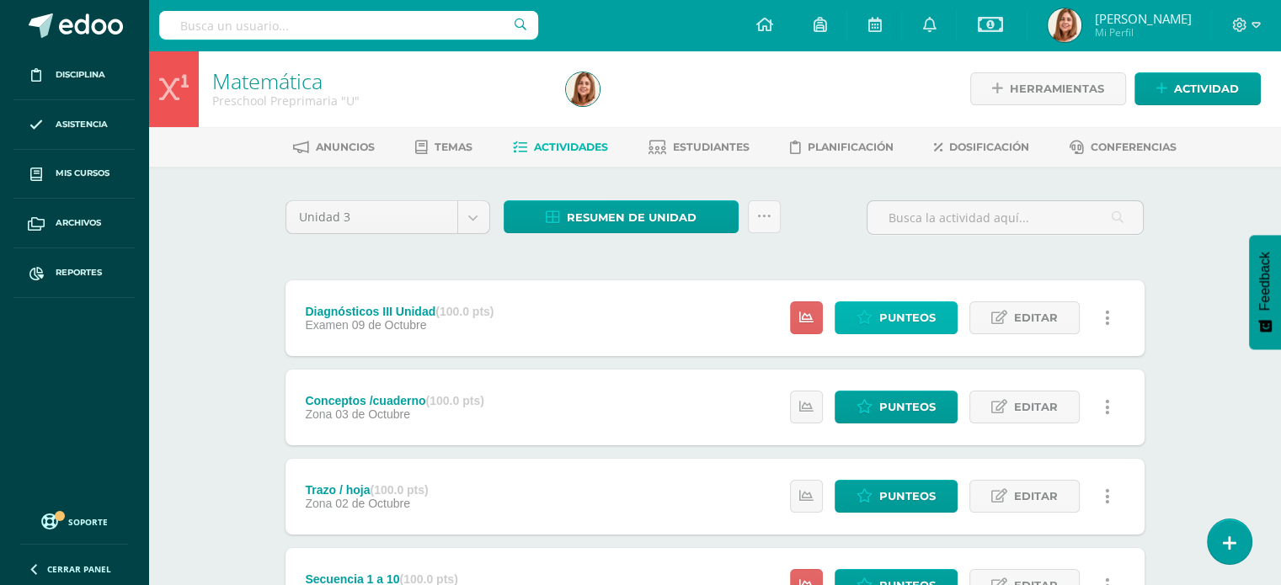
click at [872, 315] on icon at bounding box center [864, 318] width 16 height 14
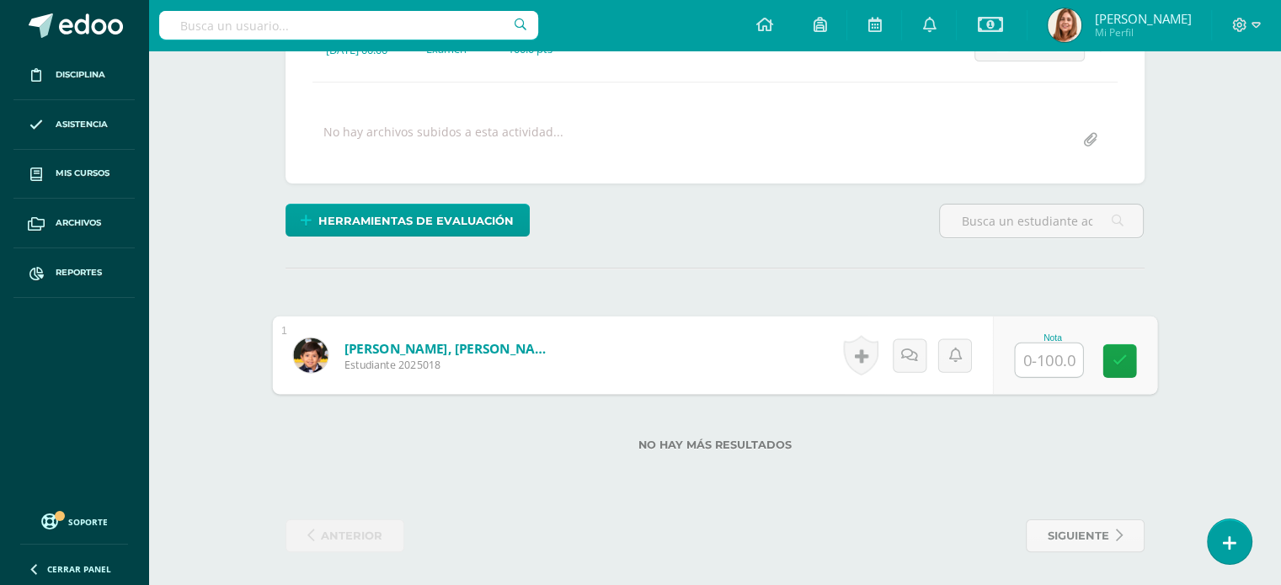
click at [1045, 365] on input "text" at bounding box center [1048, 361] width 67 height 34
type input "90"
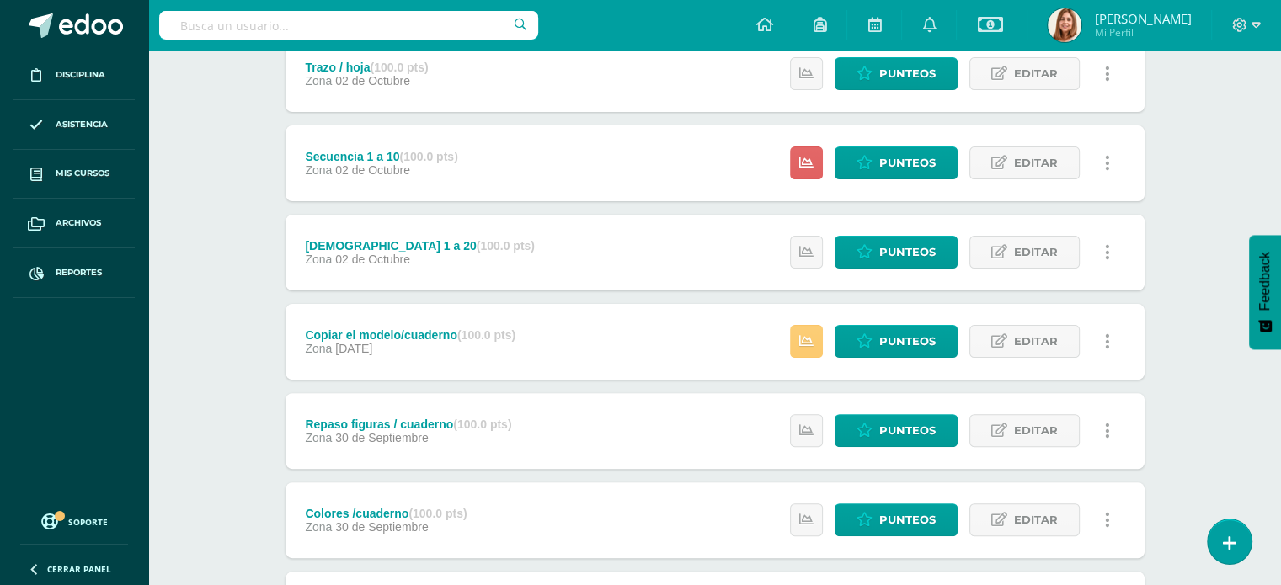
scroll to position [424, 0]
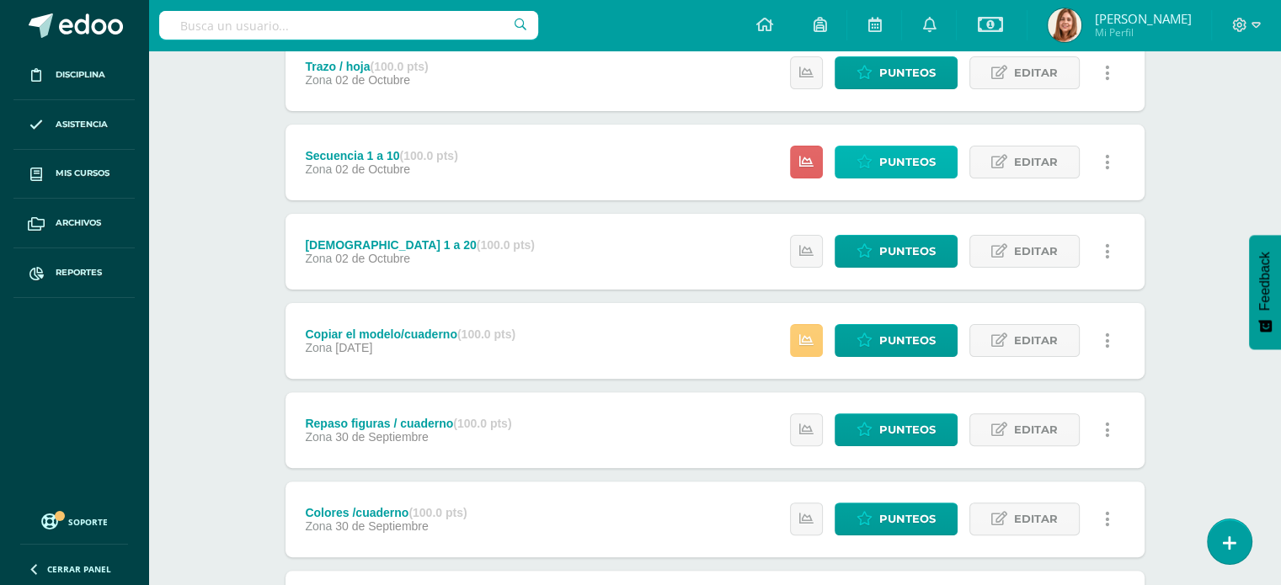
click at [888, 166] on span "Punteos" at bounding box center [907, 162] width 56 height 31
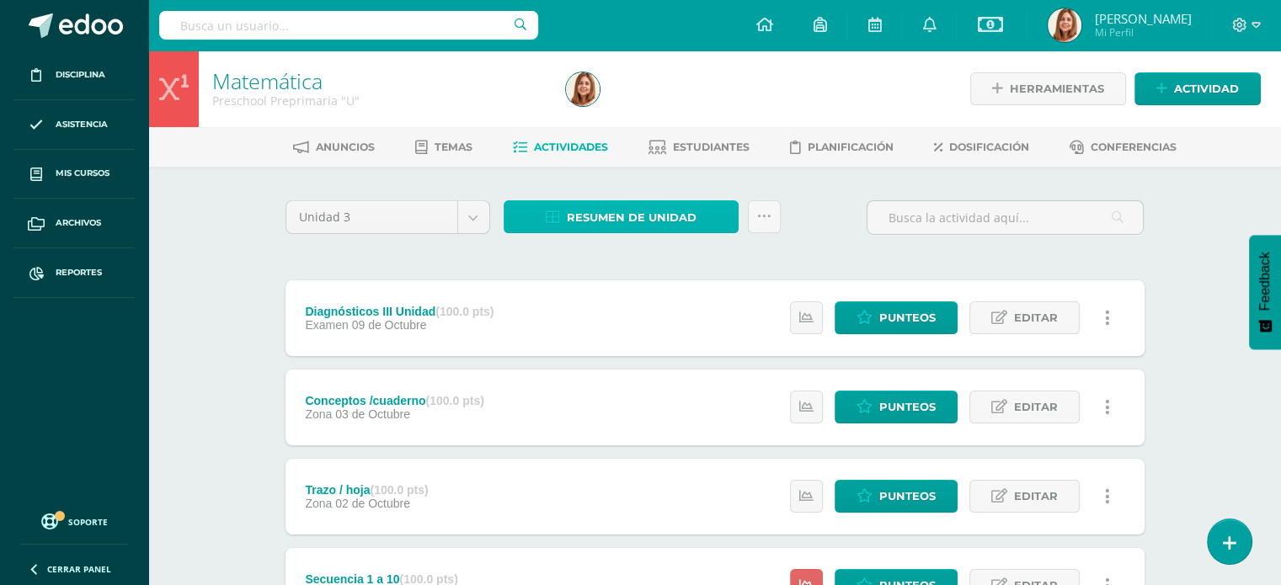
click at [674, 214] on span "Resumen de unidad" at bounding box center [632, 217] width 130 height 31
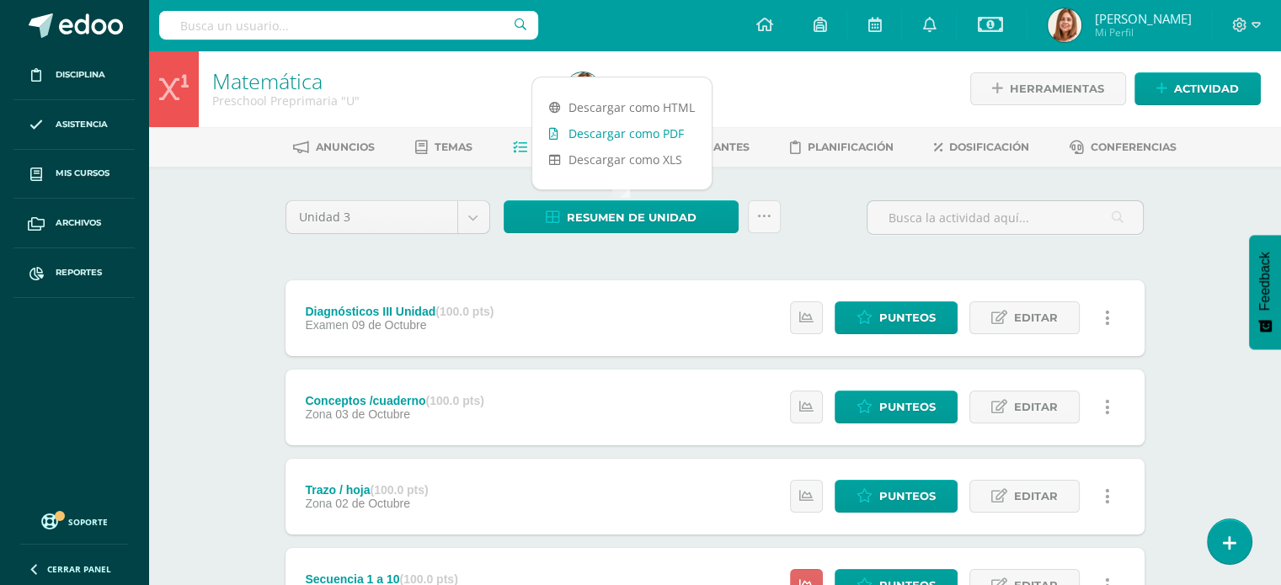
click at [655, 138] on link "Descargar como PDF" at bounding box center [621, 133] width 179 height 26
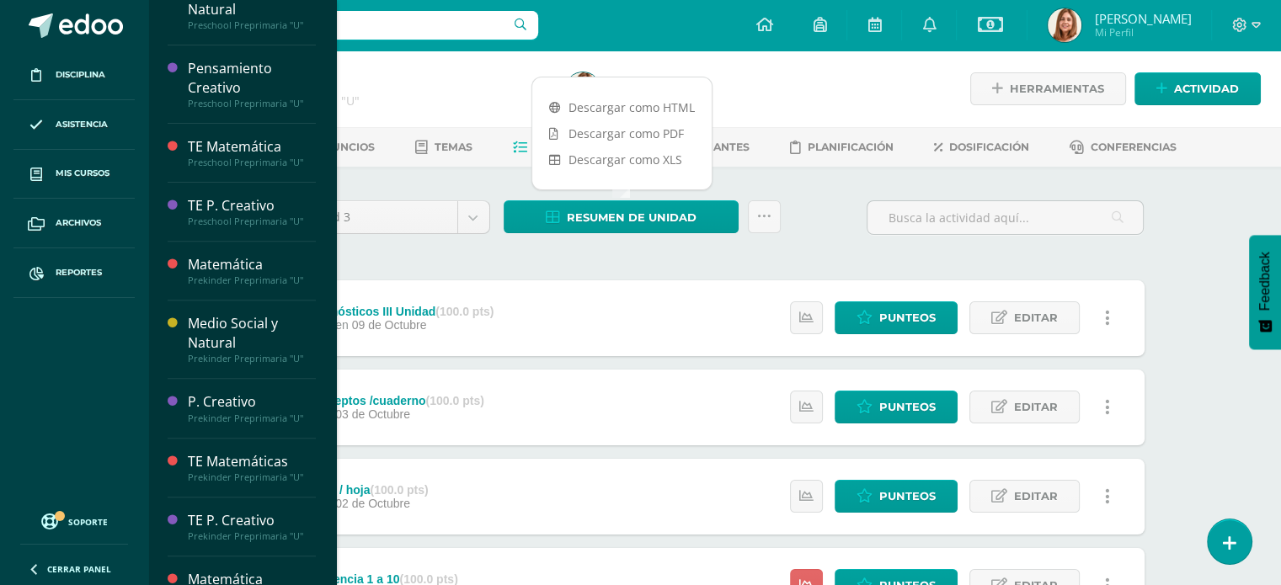
scroll to position [596, 0]
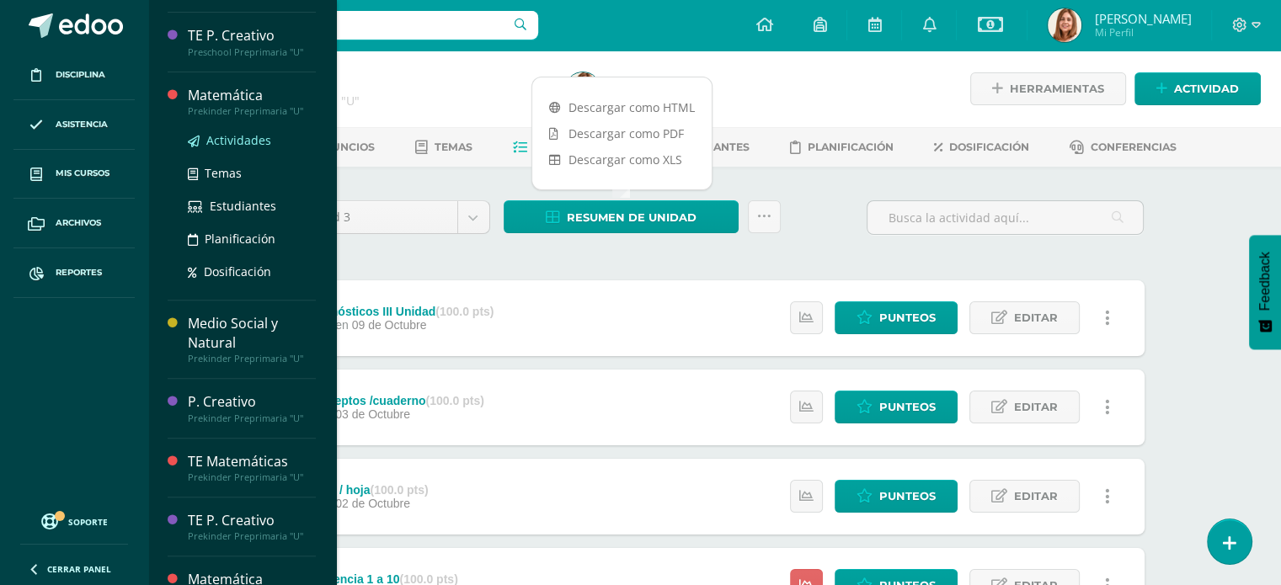
click at [237, 137] on span "Actividades" at bounding box center [238, 140] width 65 height 16
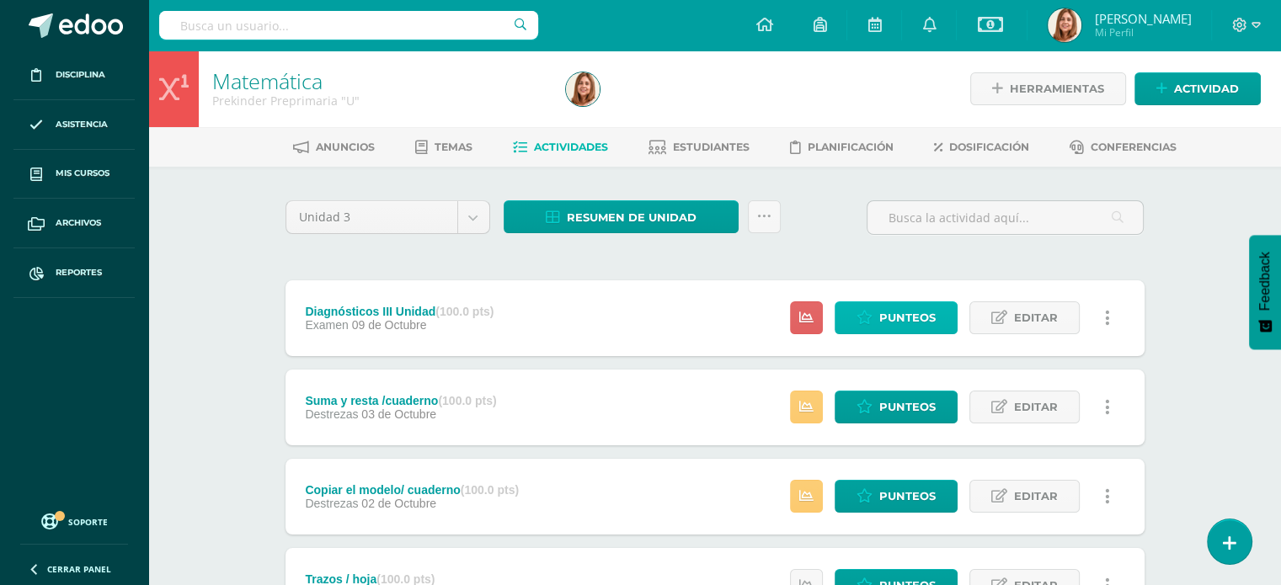
click at [915, 325] on span "Punteos" at bounding box center [907, 317] width 56 height 31
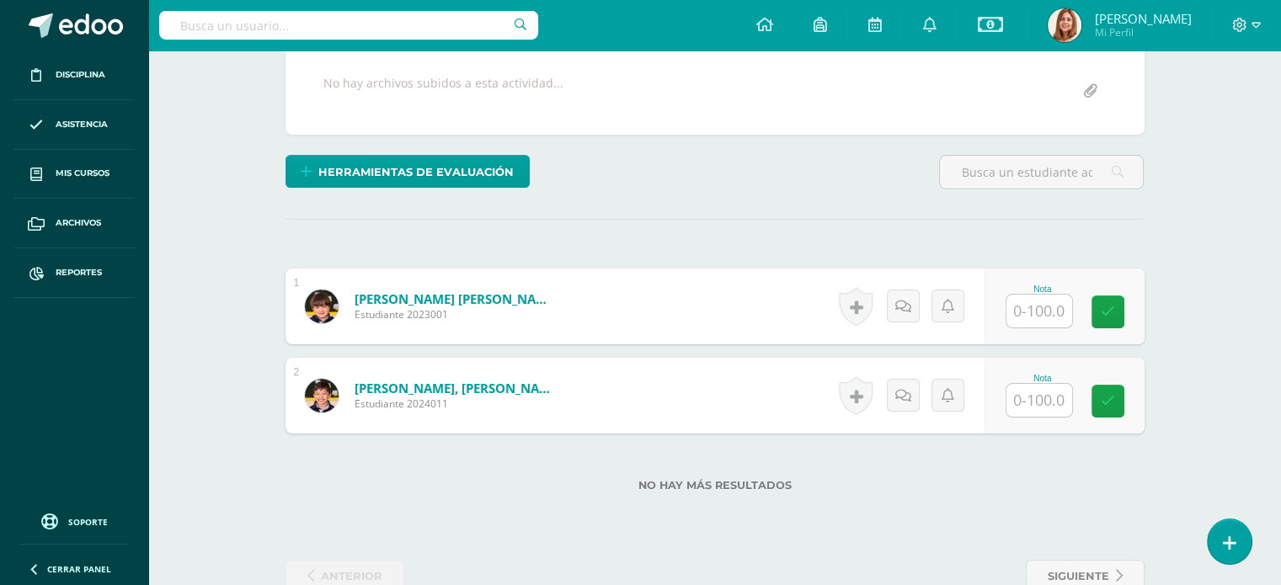
scroll to position [346, 0]
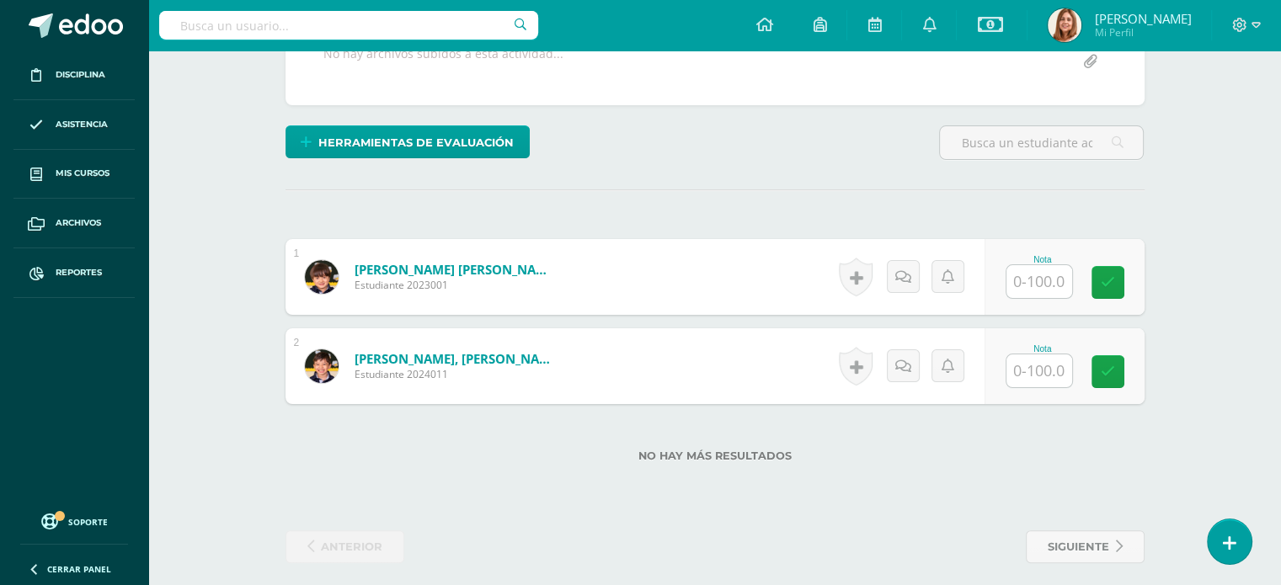
click at [1054, 282] on input "text" at bounding box center [1039, 281] width 66 height 33
type input "97"
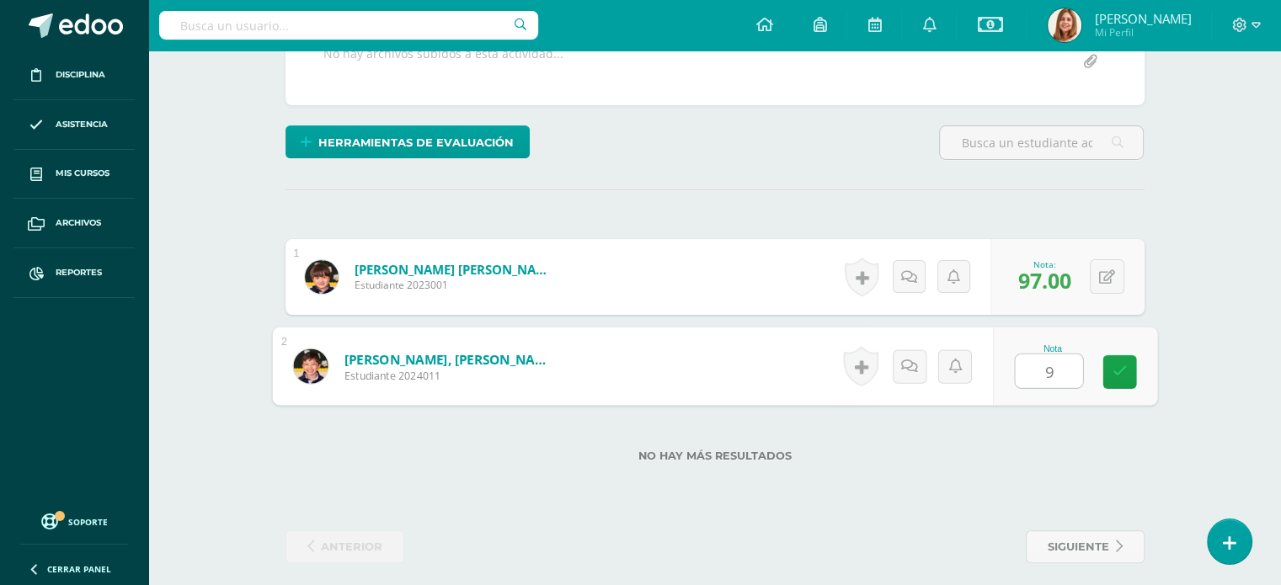
type input "94"
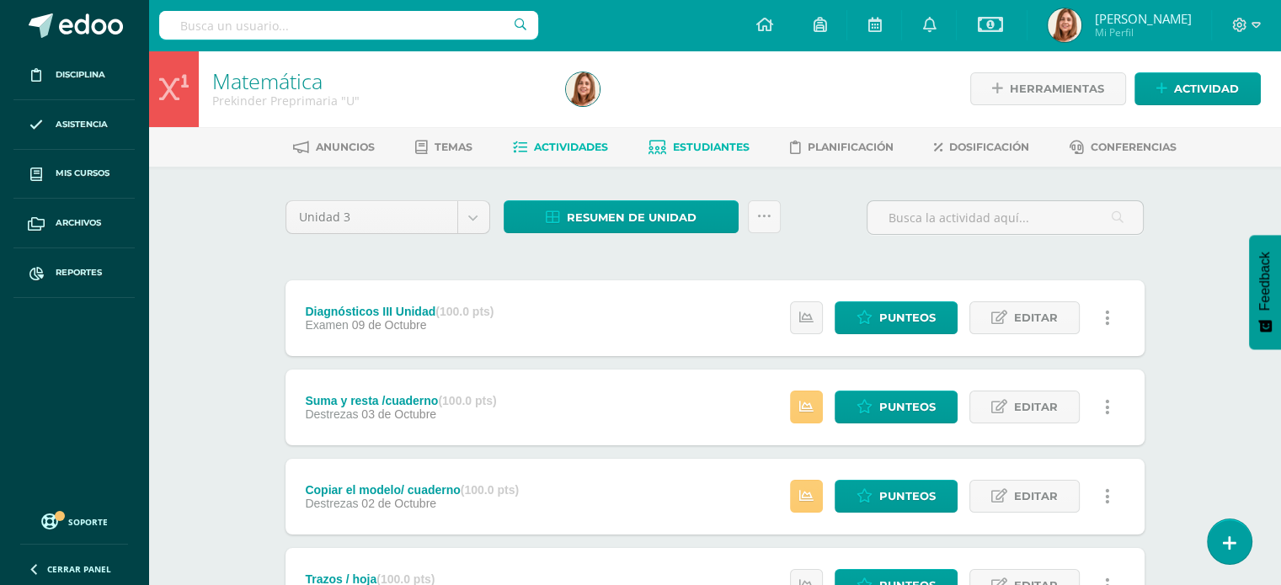
click at [709, 144] on span "Estudiantes" at bounding box center [711, 147] width 77 height 13
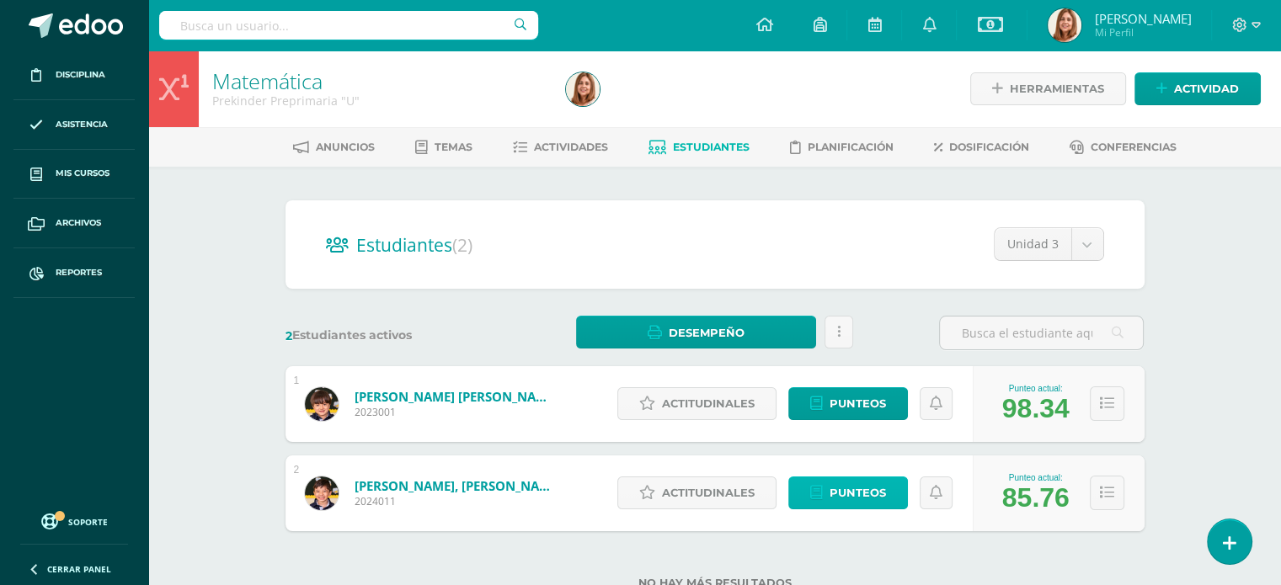
click at [857, 488] on span "Punteos" at bounding box center [858, 493] width 56 height 31
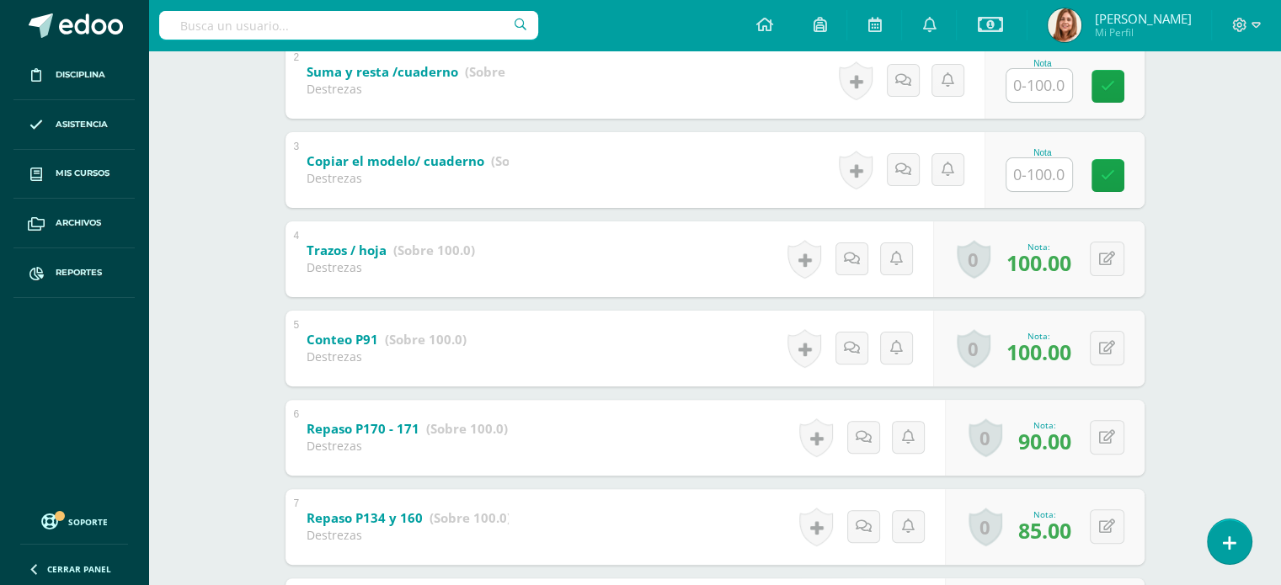
scroll to position [465, 0]
click at [1043, 175] on input "text" at bounding box center [1048, 176] width 67 height 34
type input "80"
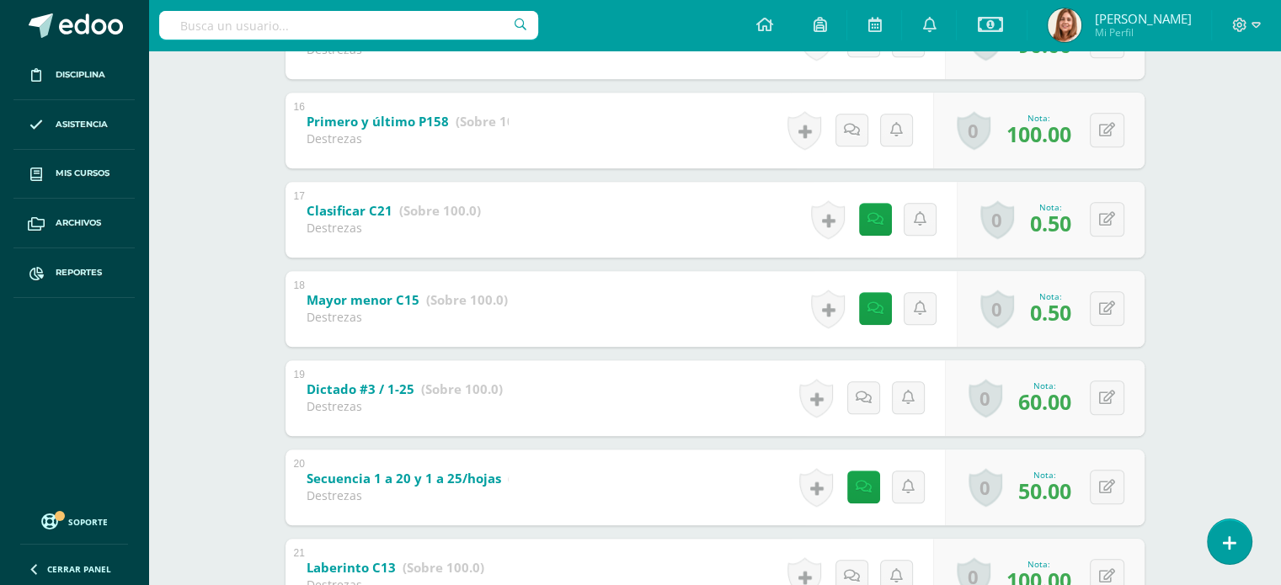
scroll to position [1670, 0]
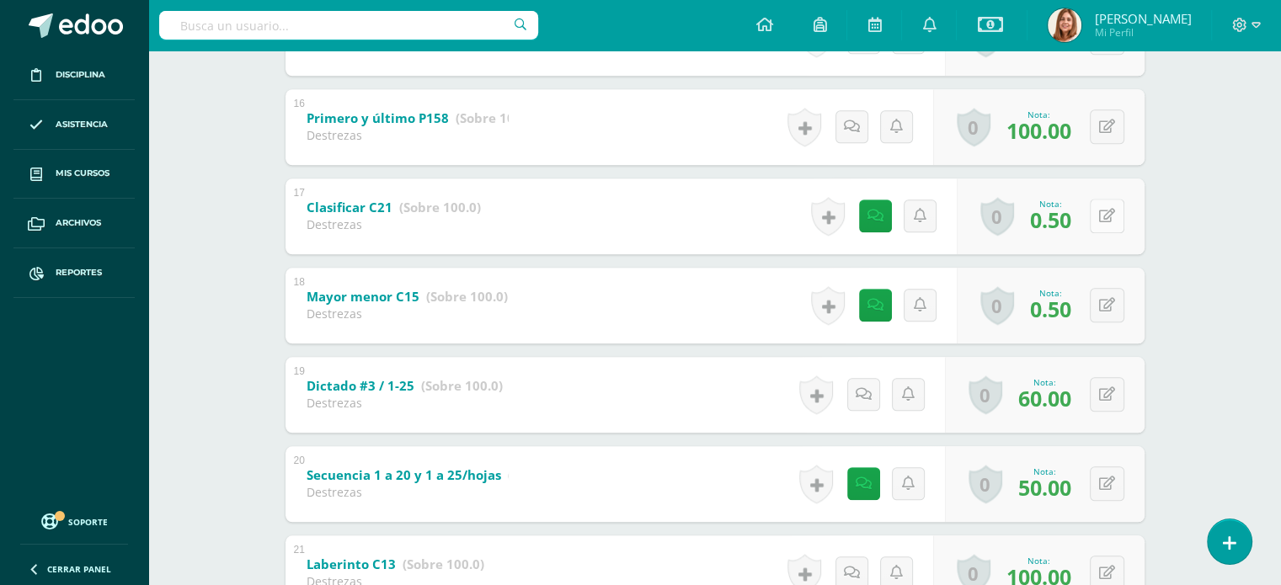
click at [1105, 221] on button at bounding box center [1107, 216] width 35 height 35
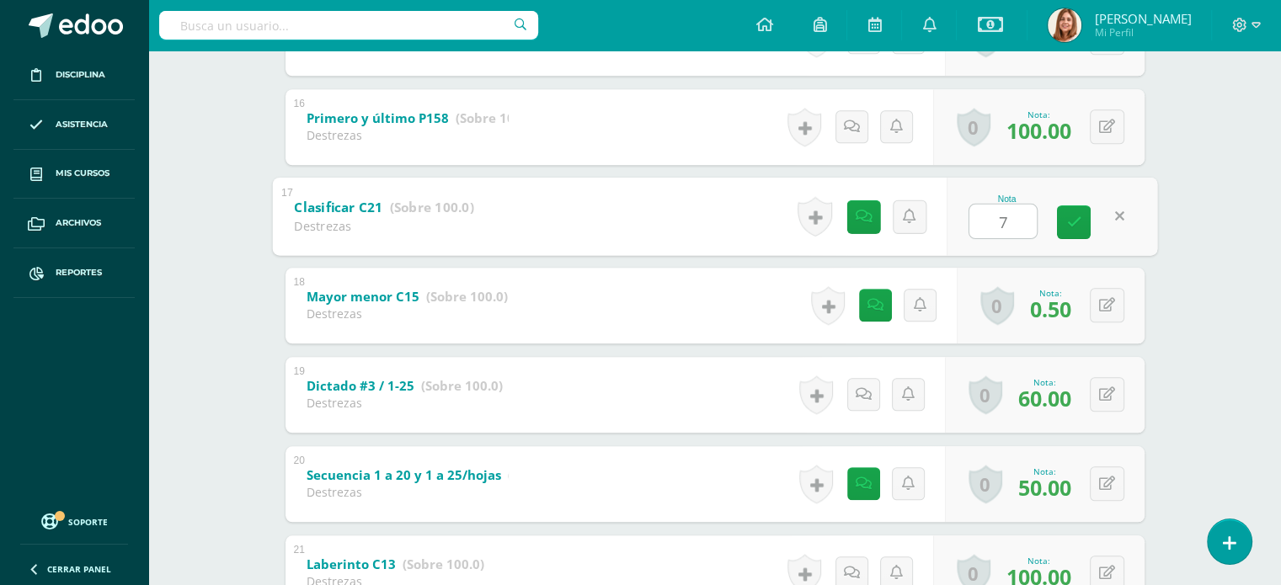
type input "70"
click at [866, 217] on icon at bounding box center [868, 216] width 17 height 14
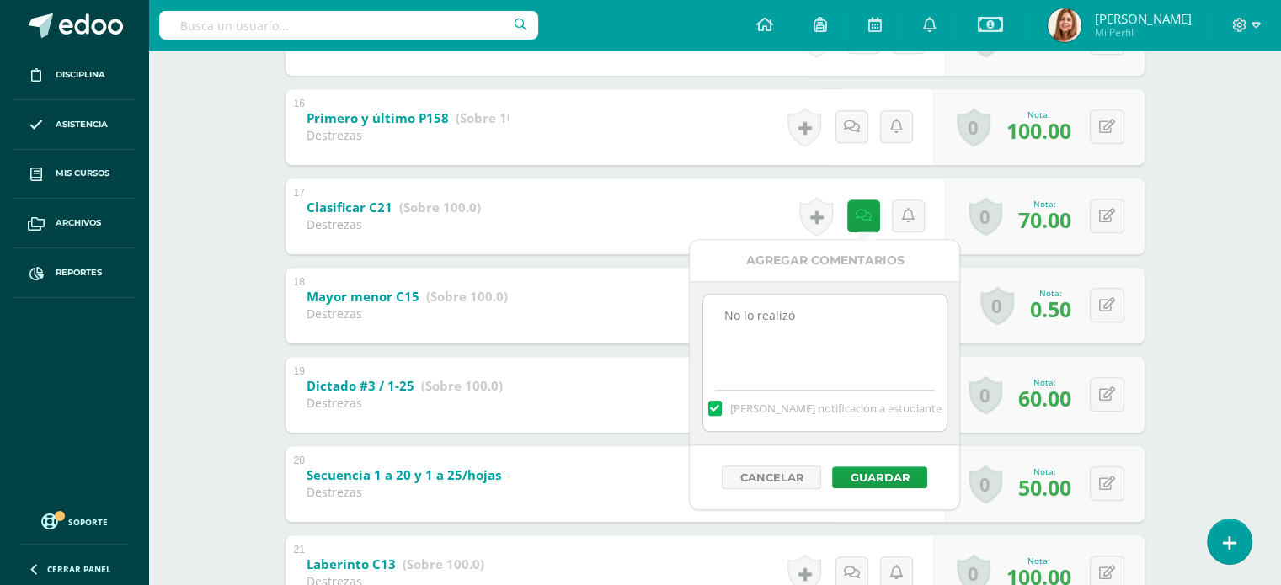
drag, startPoint x: 802, startPoint y: 323, endPoint x: 669, endPoint y: 319, distance: 133.1
click at [669, 319] on body "Disciplina Asistencia Mis cursos Archivos Reportes Soporte Ayuda Reportar un pr…" at bounding box center [640, 372] width 1281 height 4084
click at [897, 474] on button "Guardar" at bounding box center [879, 478] width 95 height 22
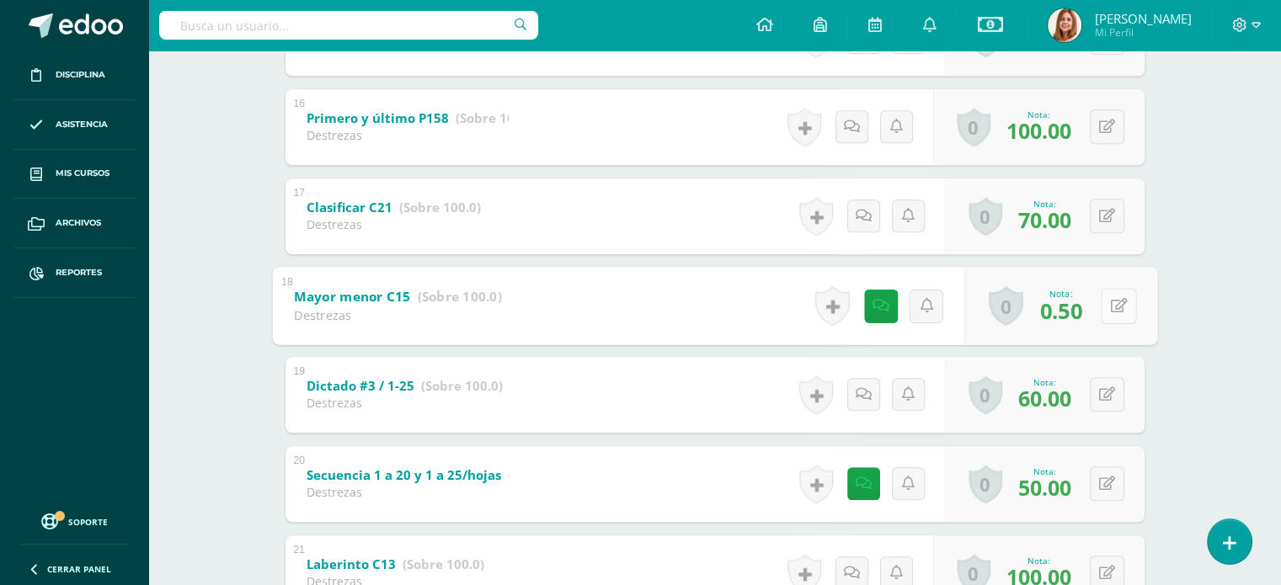
click at [1105, 312] on button at bounding box center [1118, 305] width 35 height 35
type input "70"
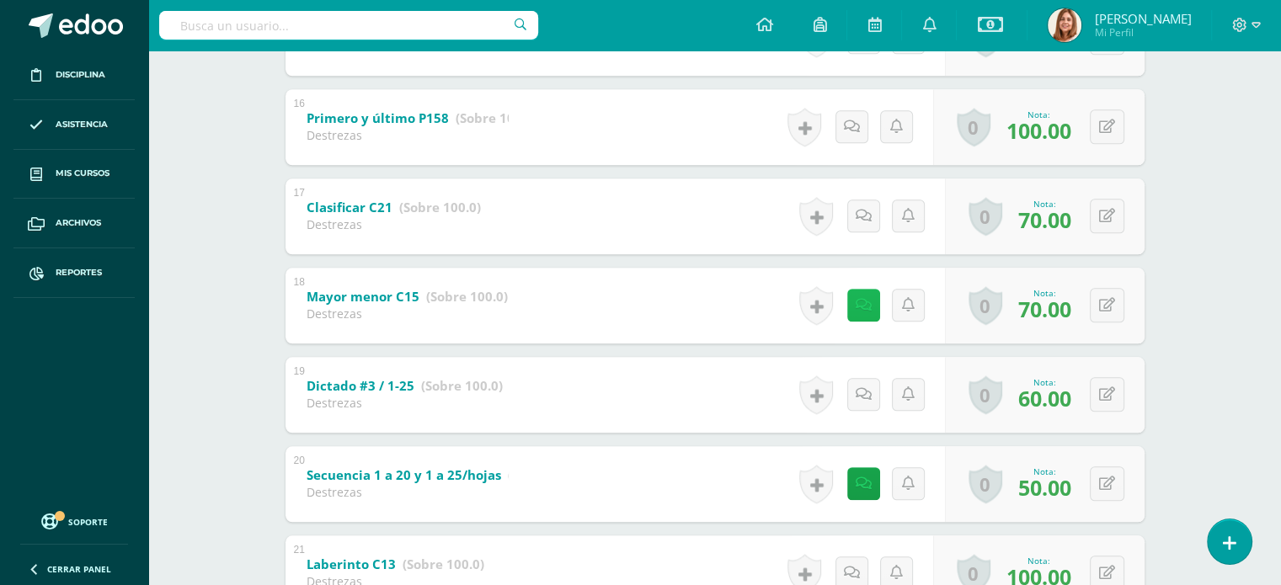
click at [864, 302] on icon at bounding box center [864, 305] width 16 height 14
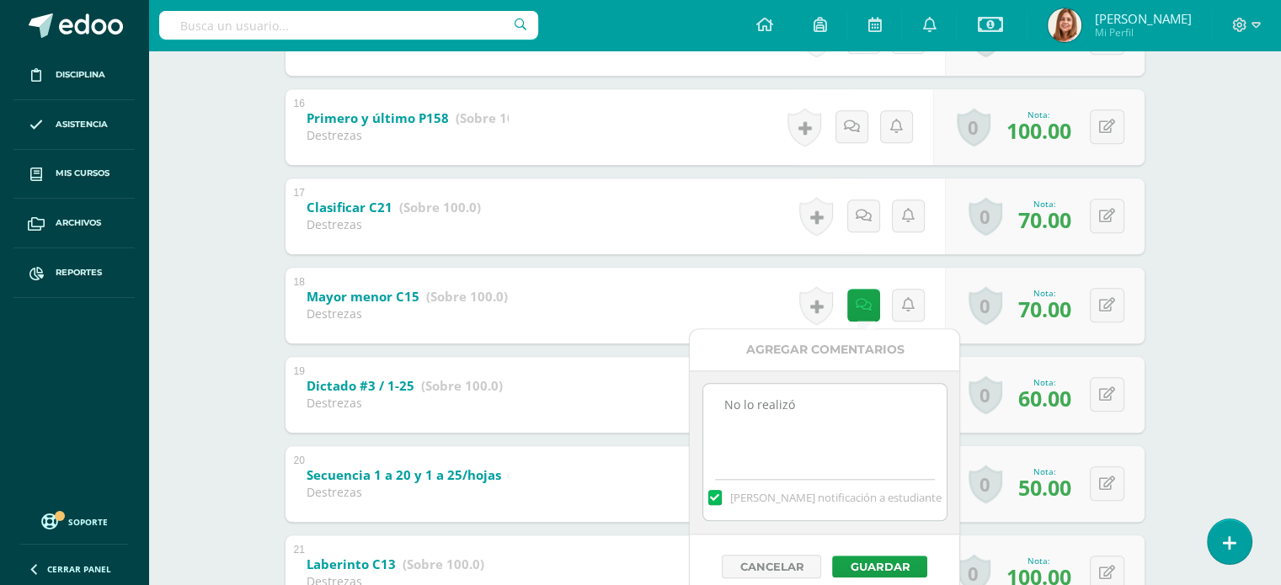
drag, startPoint x: 811, startPoint y: 397, endPoint x: 604, endPoint y: 407, distance: 207.4
click at [604, 407] on body "El comentario ha sido guardado. Disciplina Asistencia Mis cursos Archivos Repor…" at bounding box center [640, 372] width 1281 height 4084
click at [888, 558] on button "Guardar" at bounding box center [879, 567] width 95 height 22
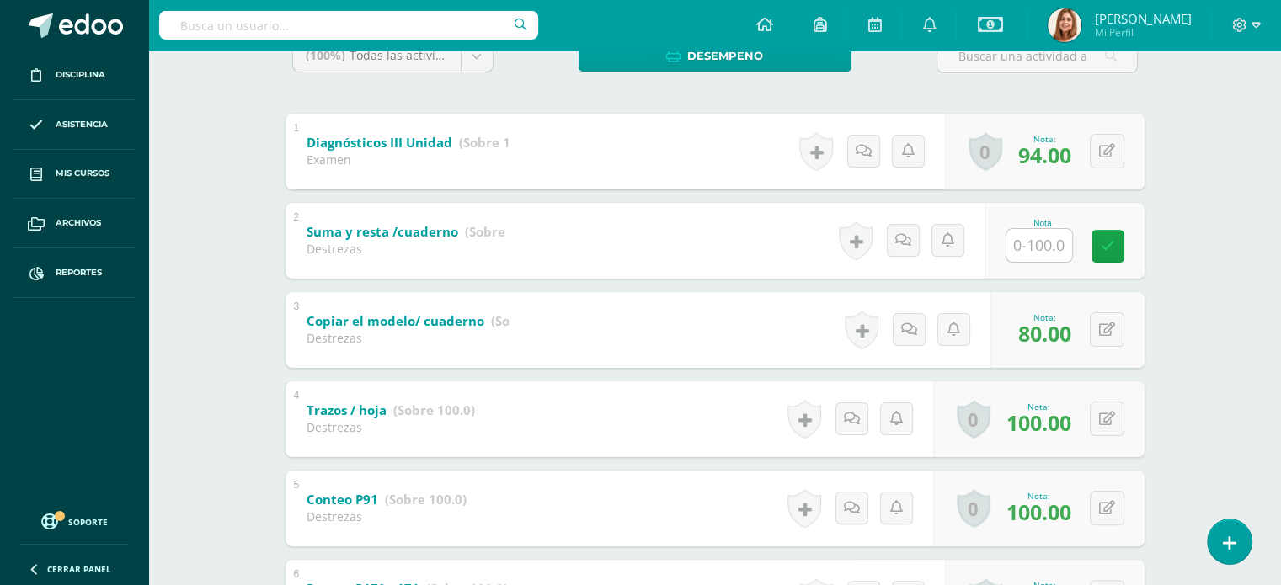
scroll to position [307, 0]
click at [1117, 256] on link at bounding box center [1107, 246] width 33 height 33
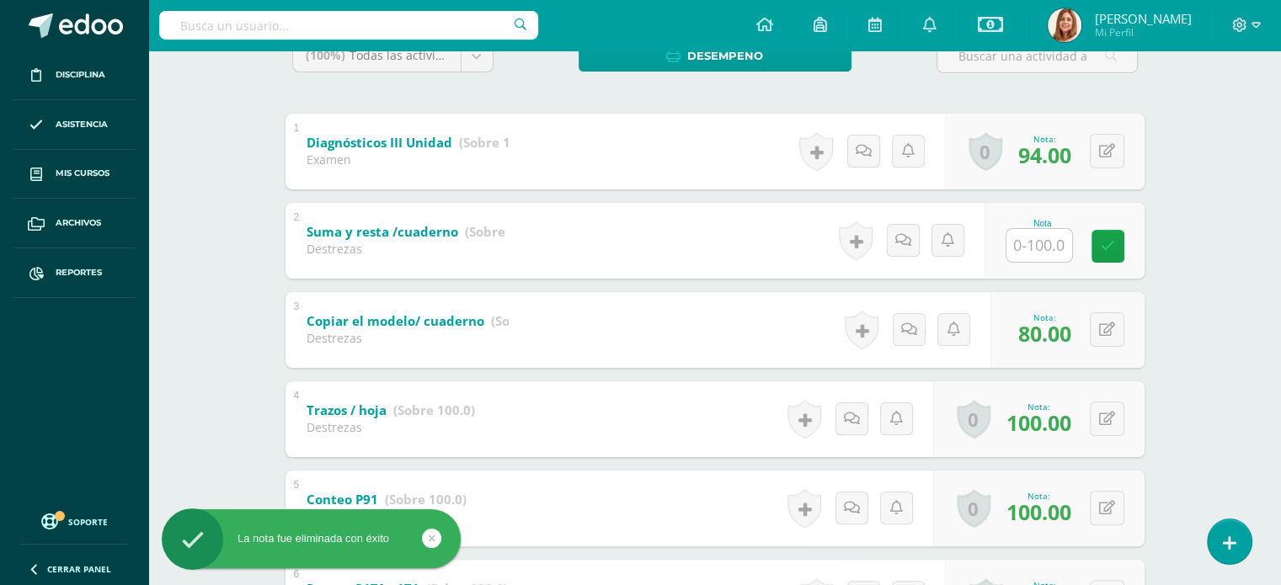
click at [1039, 245] on input "text" at bounding box center [1039, 245] width 66 height 33
type input "0.5"
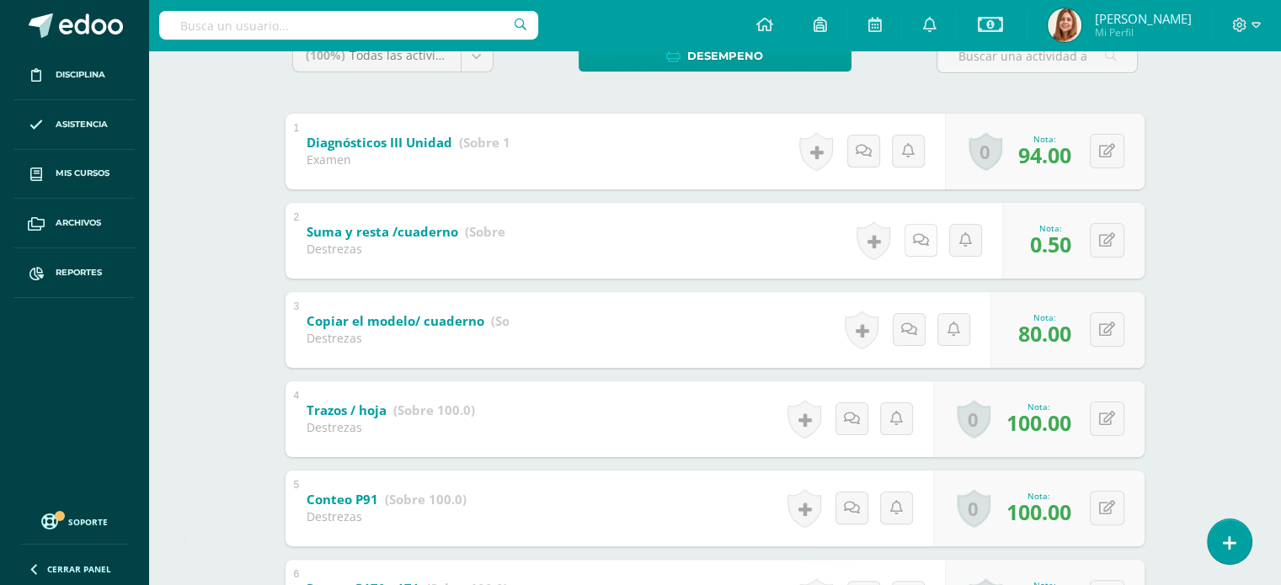
click at [921, 242] on icon at bounding box center [921, 240] width 16 height 14
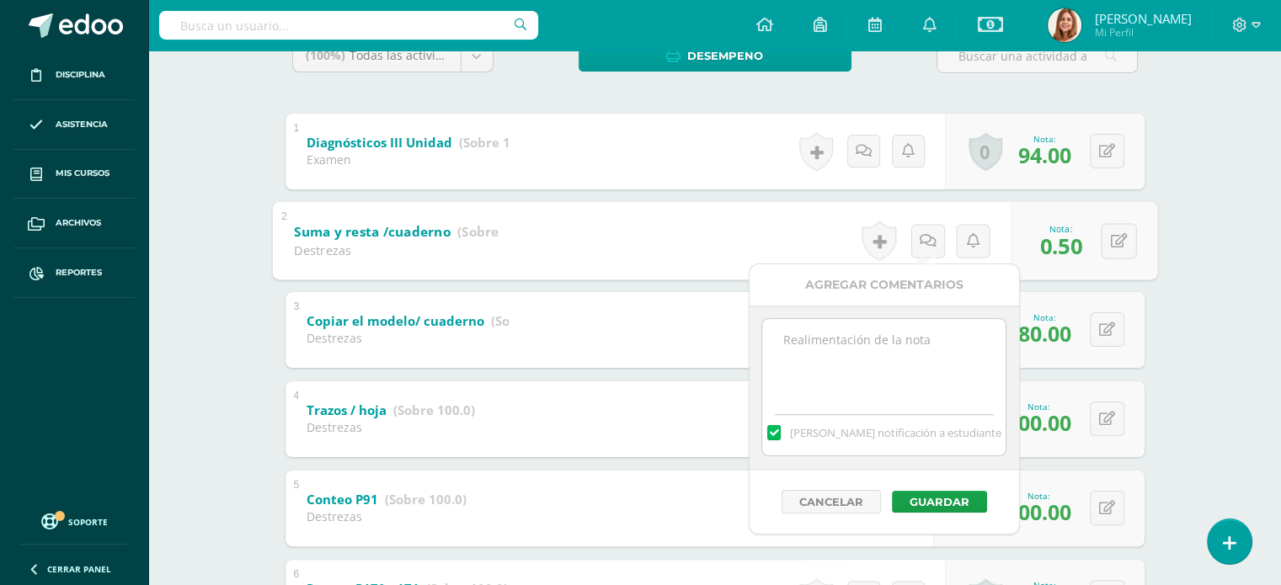
click at [867, 339] on textarea at bounding box center [883, 361] width 243 height 84
type textarea "No lo realizó"
click at [781, 427] on label at bounding box center [773, 432] width 13 height 15
click at [0, 0] on input "Mandar notificación a estudiante" at bounding box center [0, 0] width 0 height 0
click at [942, 501] on button "Guardar" at bounding box center [939, 502] width 95 height 22
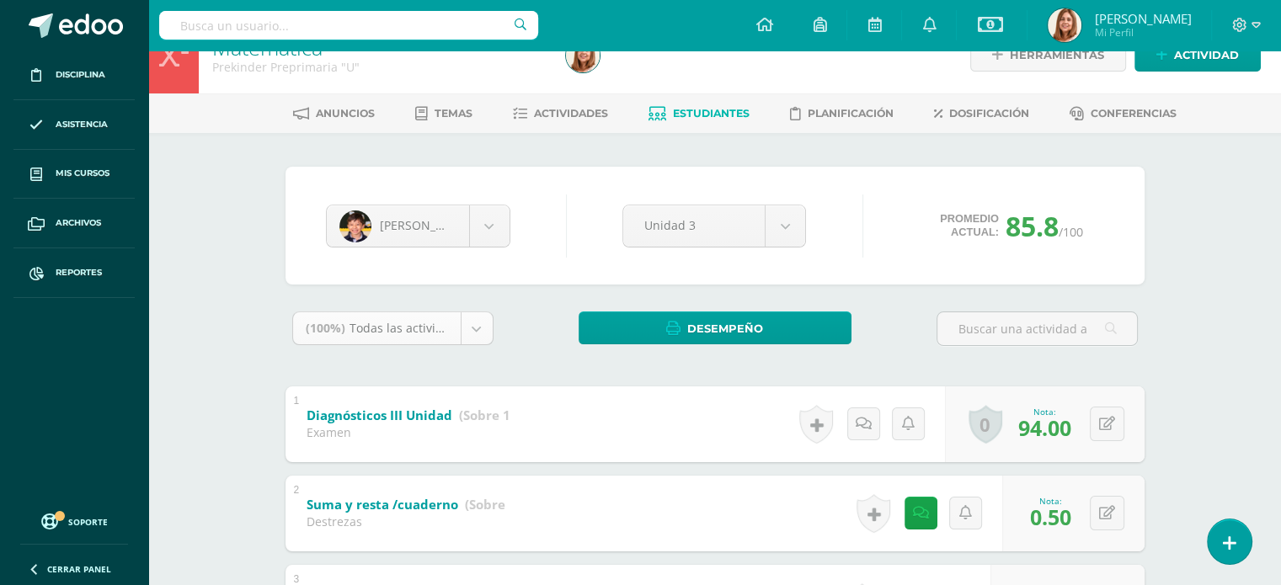
scroll to position [0, 0]
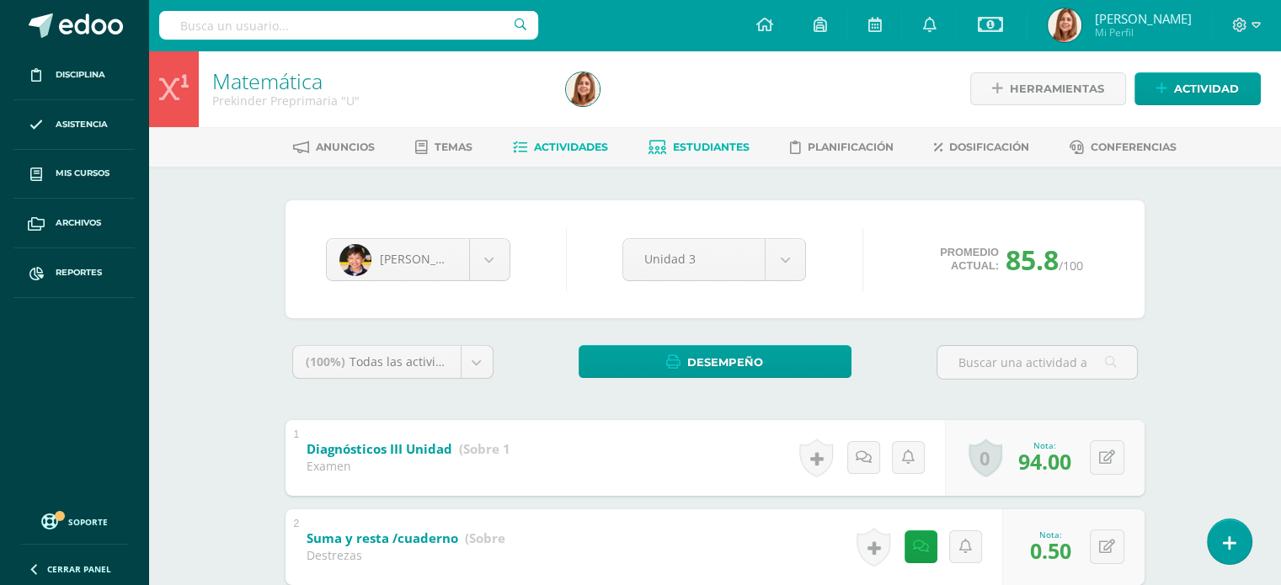
click at [573, 146] on span "Actividades" at bounding box center [571, 147] width 74 height 13
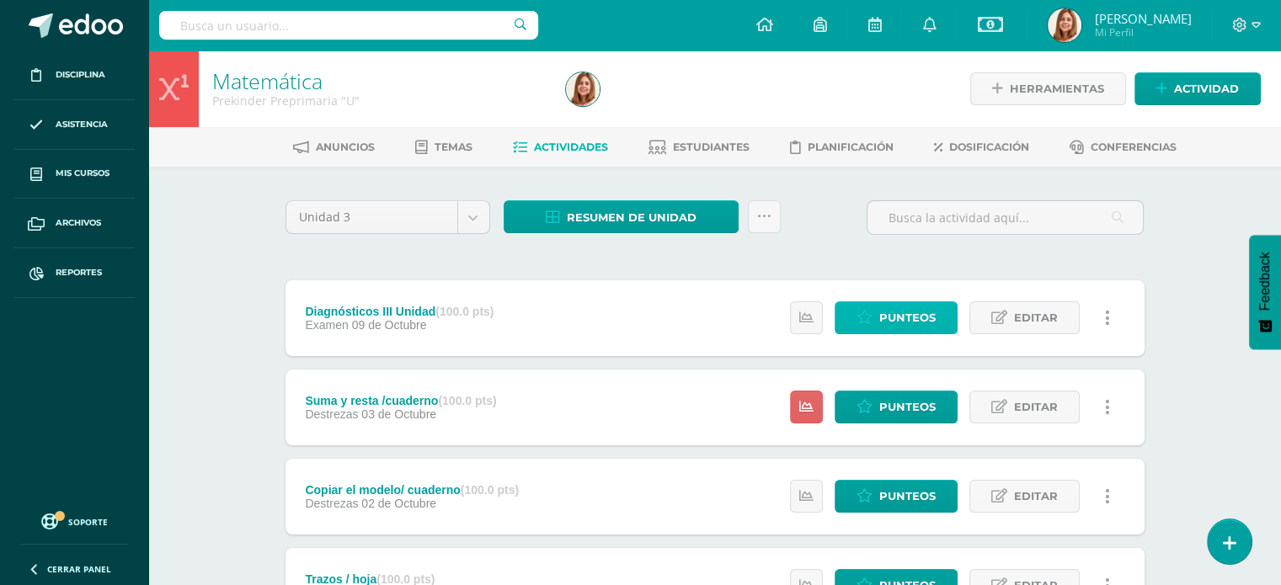
click at [912, 315] on span "Punteos" at bounding box center [907, 317] width 56 height 31
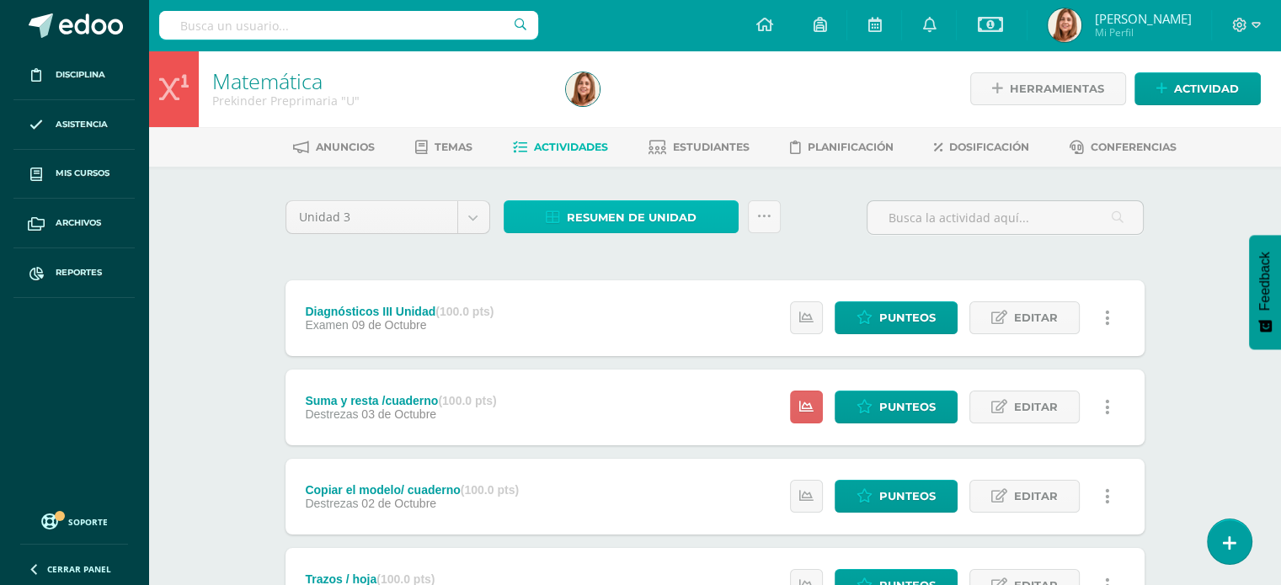
click at [595, 216] on span "Resumen de unidad" at bounding box center [632, 217] width 130 height 31
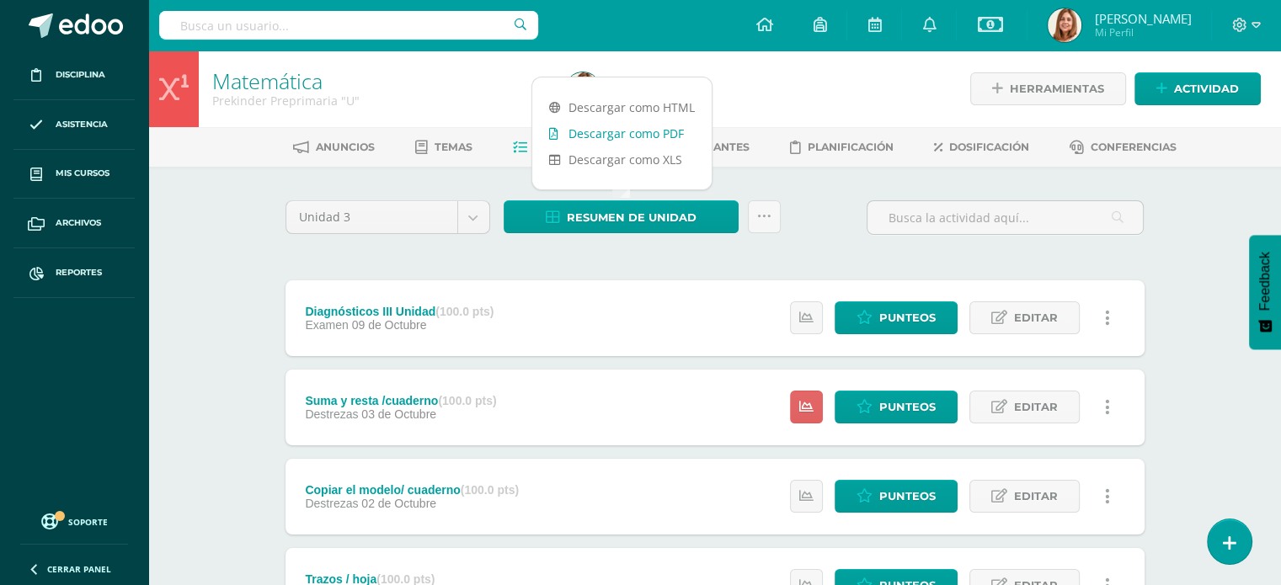
click at [615, 131] on link "Descargar como PDF" at bounding box center [621, 133] width 179 height 26
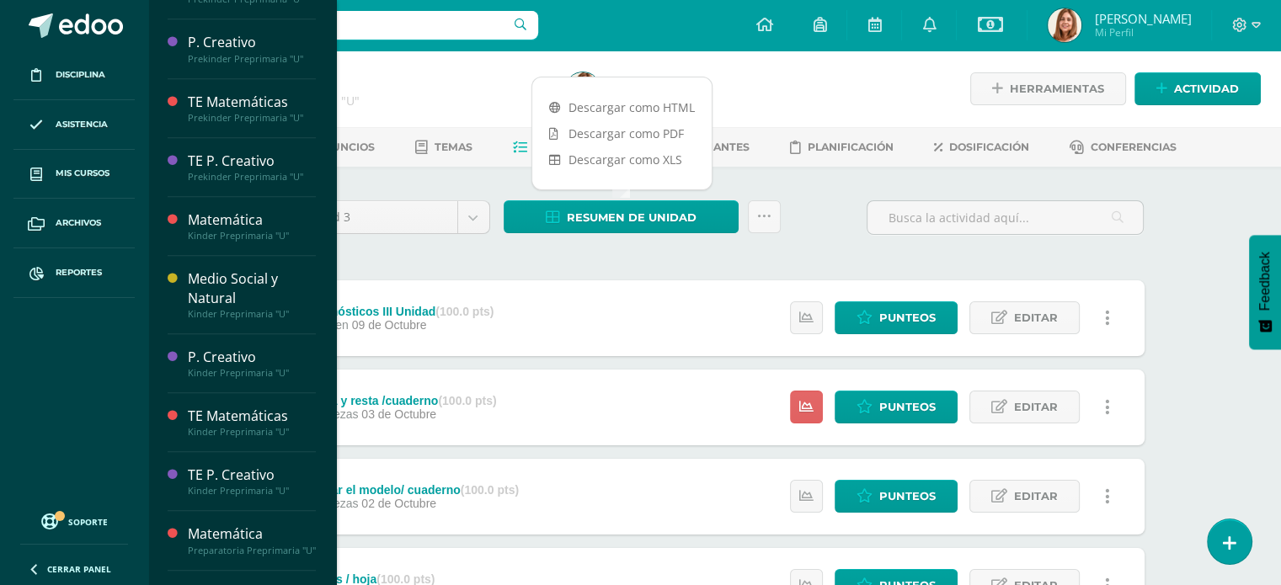
scroll to position [955, 0]
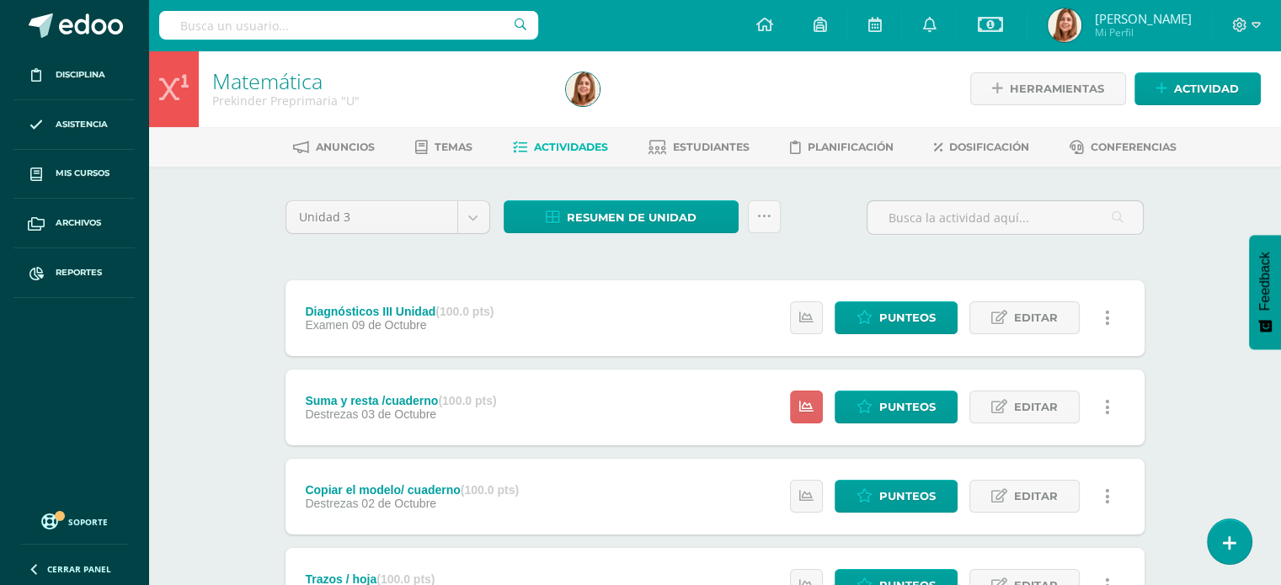
drag, startPoint x: 231, startPoint y: 95, endPoint x: 837, endPoint y: 228, distance: 620.8
click at [837, 228] on div "Unidad 3 Unidad 1 Unidad 2 Unidad 3 Resumen de unidad Subir actividades en masa…" at bounding box center [715, 224] width 872 height 48
click at [896, 410] on span "Punteos" at bounding box center [907, 407] width 56 height 31
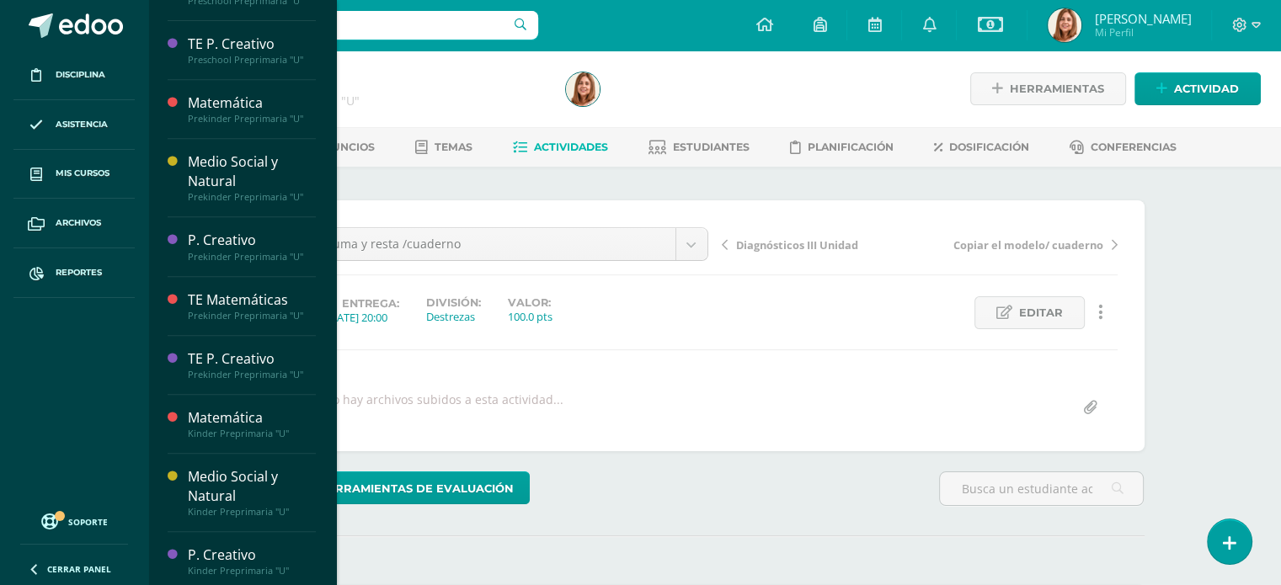
scroll to position [758, 0]
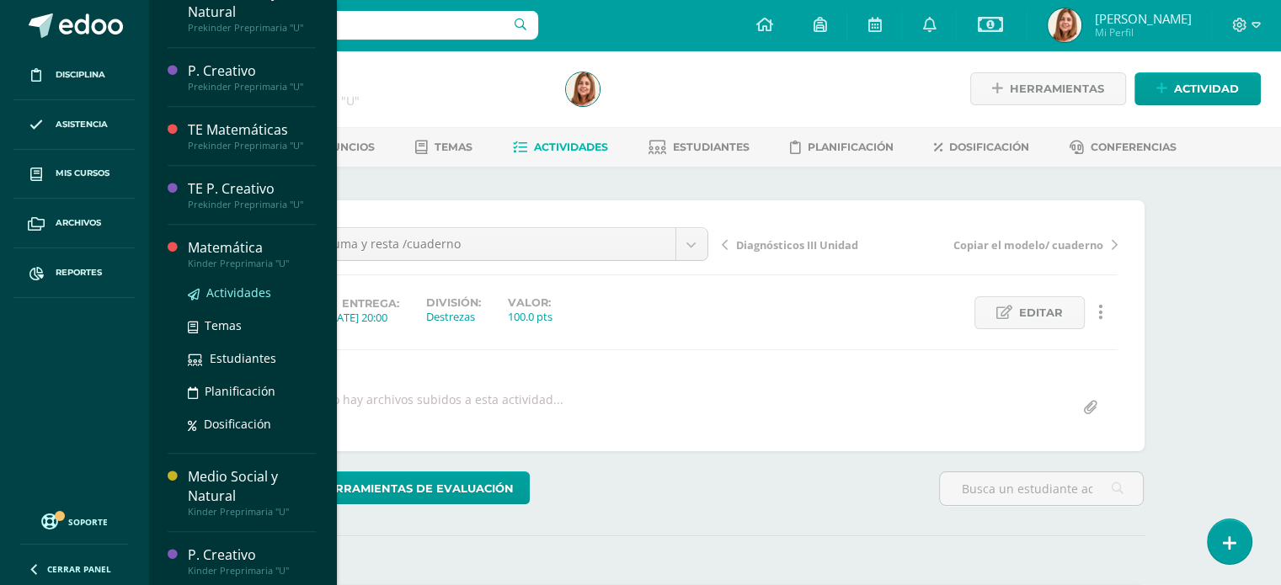
click at [232, 292] on span "Actividades" at bounding box center [238, 293] width 65 height 16
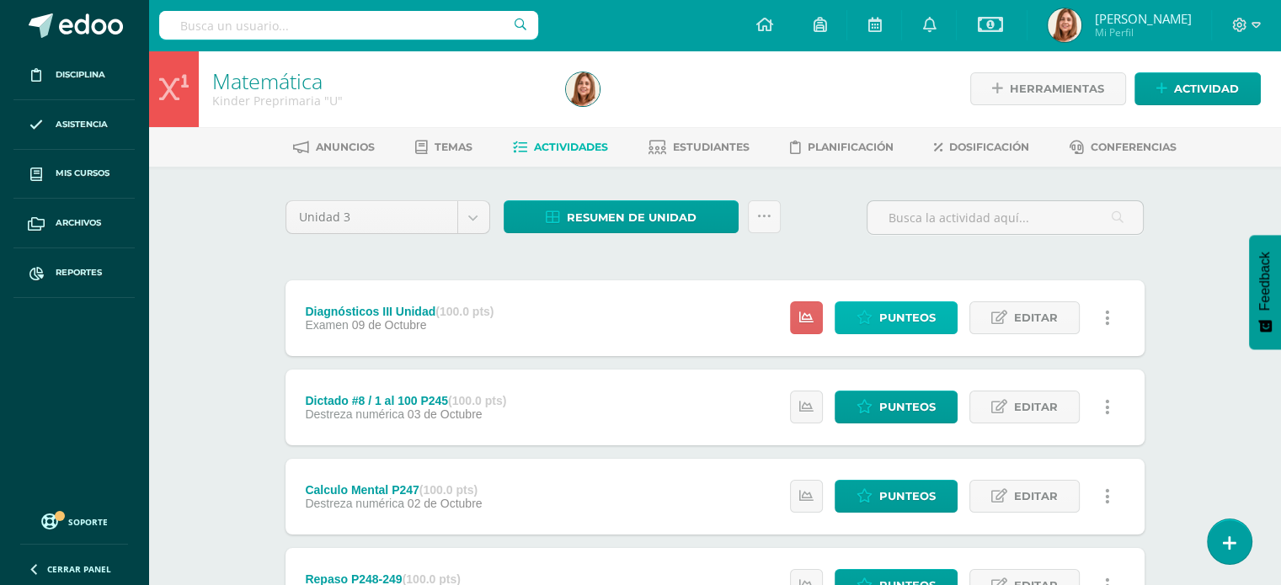
click at [884, 316] on span "Punteos" at bounding box center [907, 317] width 56 height 31
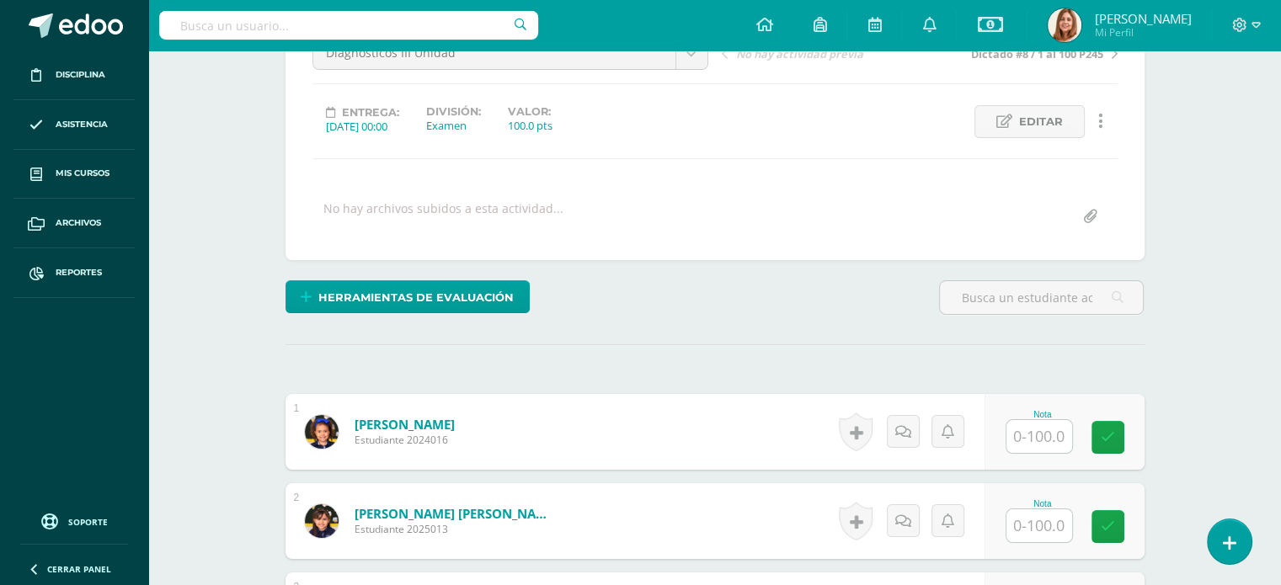
scroll to position [304, 0]
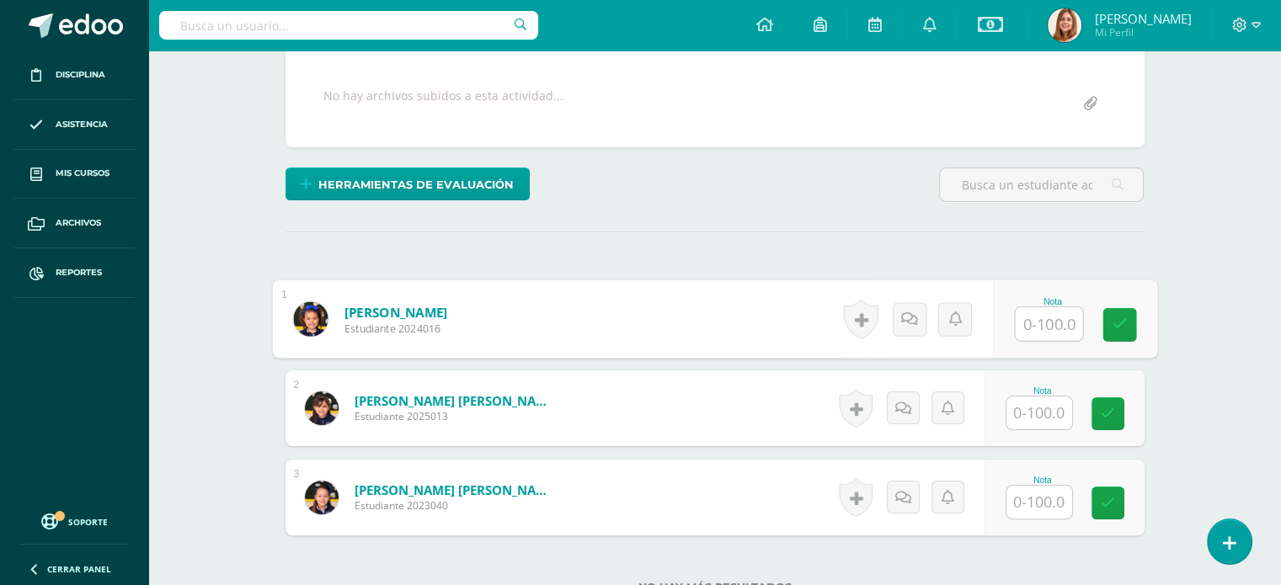
click at [1050, 326] on input "text" at bounding box center [1048, 324] width 67 height 34
type input "98"
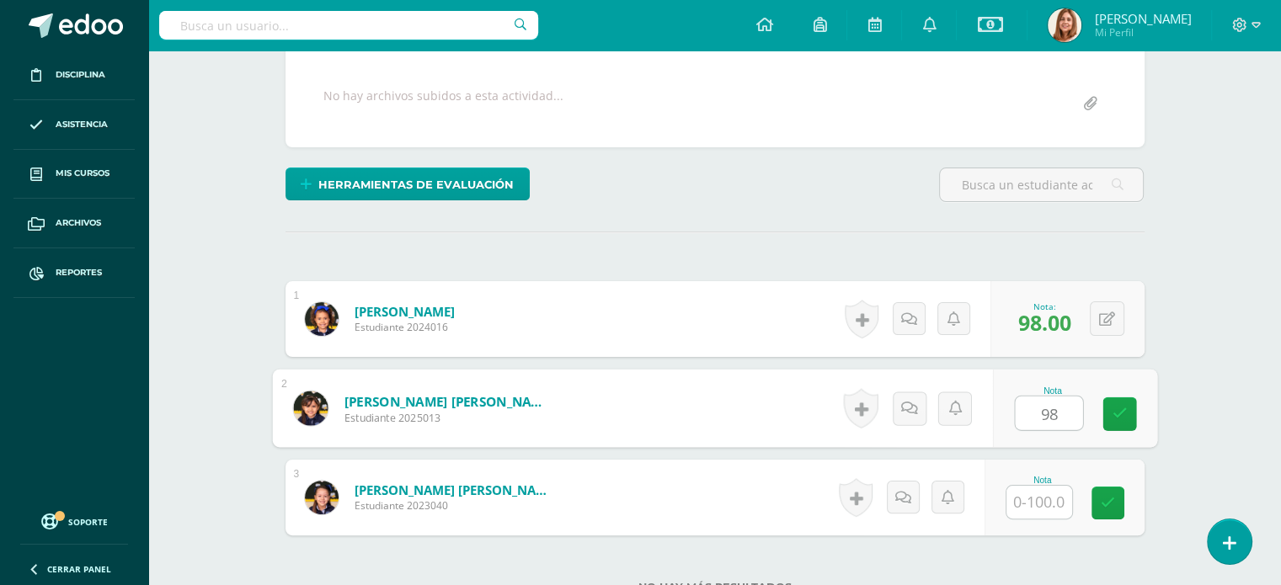
type input "98"
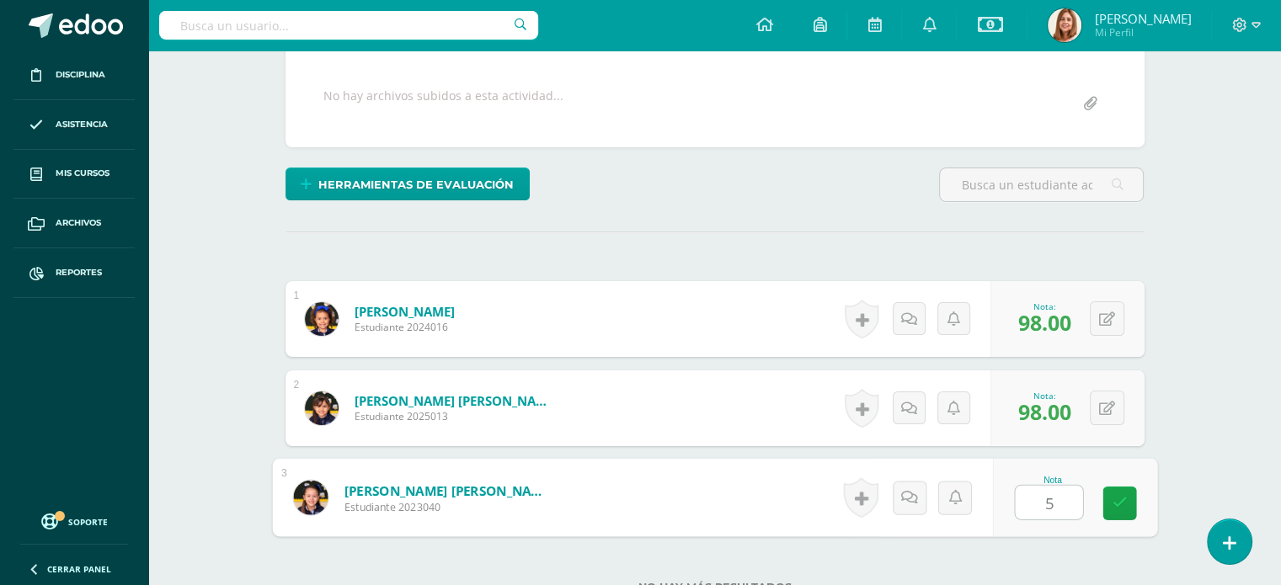
type input "58"
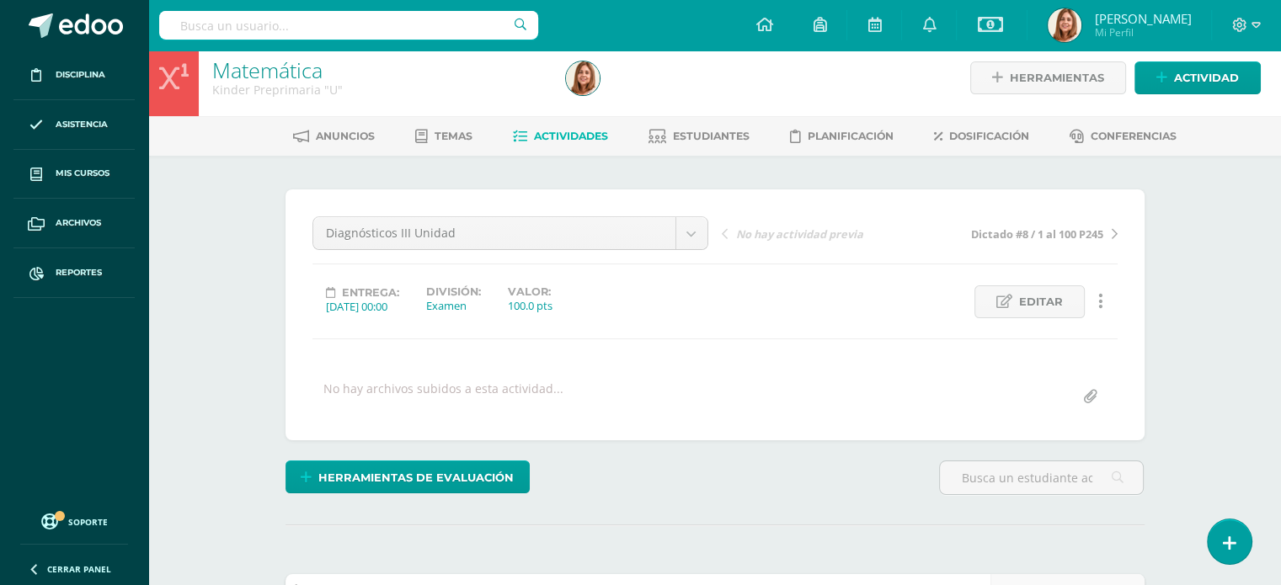
scroll to position [0, 0]
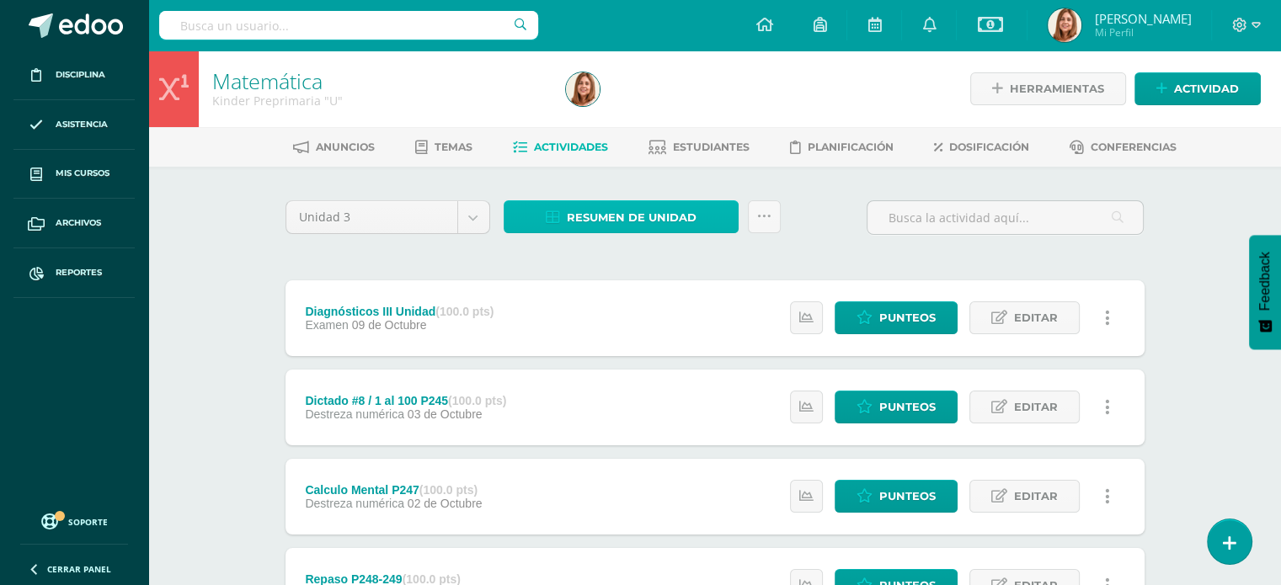
click at [611, 213] on span "Resumen de unidad" at bounding box center [632, 217] width 130 height 31
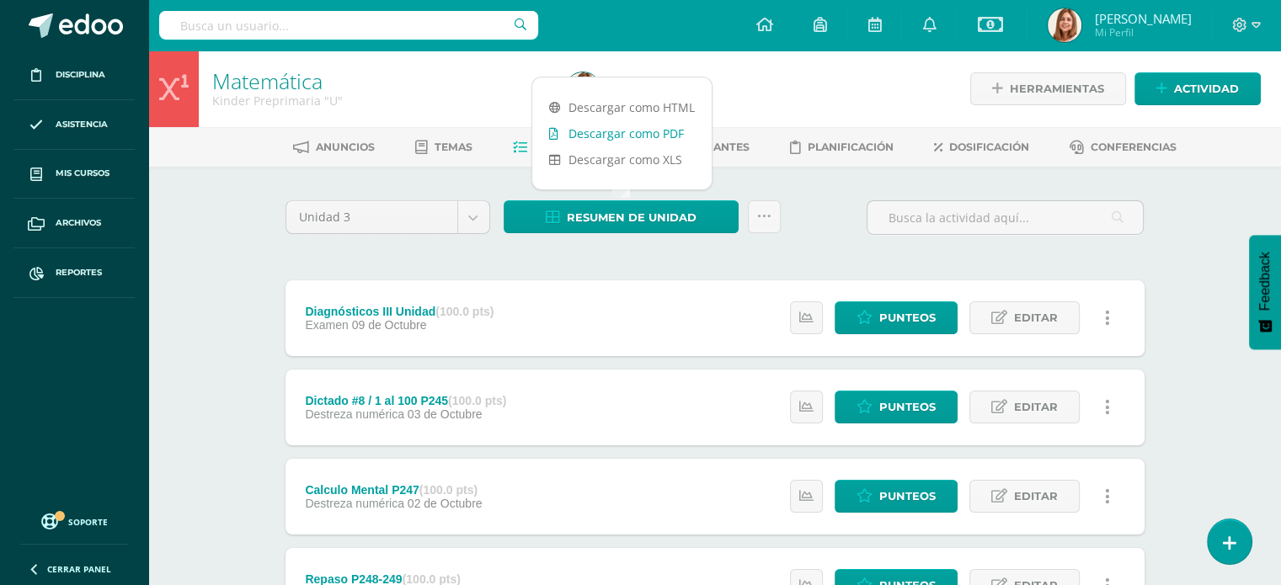
click at [612, 134] on link "Descargar como PDF" at bounding box center [621, 133] width 179 height 26
